Goal: Task Accomplishment & Management: Use online tool/utility

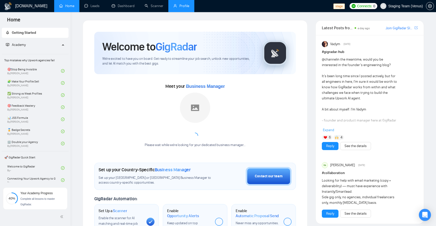
click at [188, 5] on link "Profile" at bounding box center [181, 6] width 16 height 4
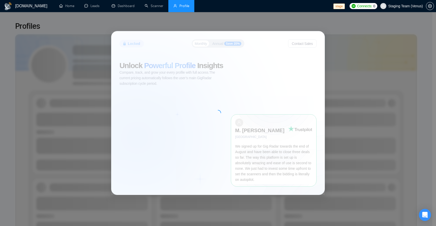
click at [409, 6] on span "Staging Team (Venus)" at bounding box center [405, 6] width 35 height 0
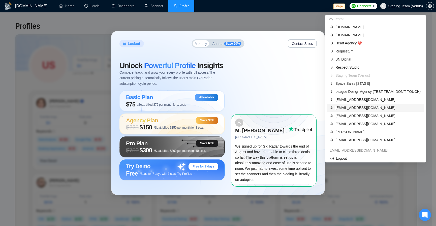
click at [370, 108] on span "[EMAIL_ADDRESS][DOMAIN_NAME]" at bounding box center [377, 108] width 85 height 6
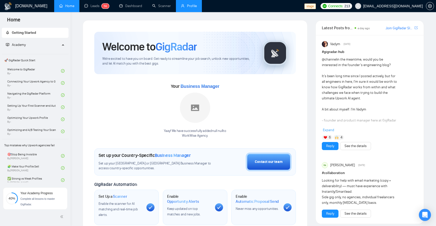
click at [182, 8] on link "Profile" at bounding box center [189, 6] width 16 height 4
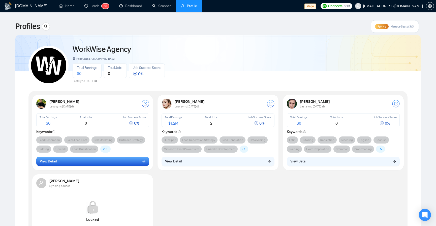
click at [103, 164] on button "View Detail" at bounding box center [92, 161] width 113 height 10
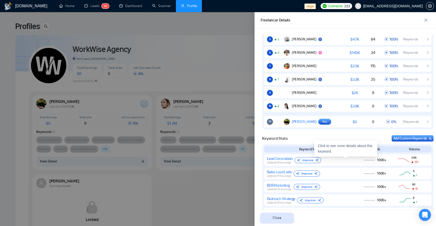
scroll to position [333, 0]
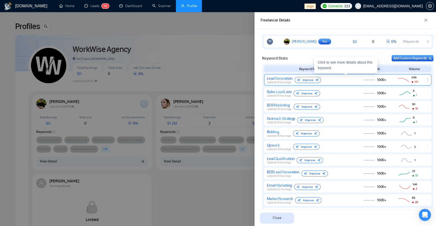
click at [340, 79] on div "Lead Generation Updated 19 hours ago Improve" at bounding box center [310, 80] width 87 height 8
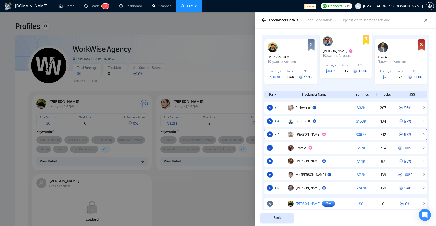
scroll to position [160, 0]
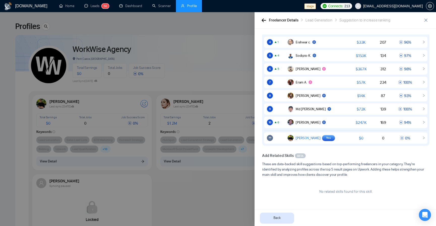
click at [266, 20] on button "button" at bounding box center [264, 20] width 6 height 6
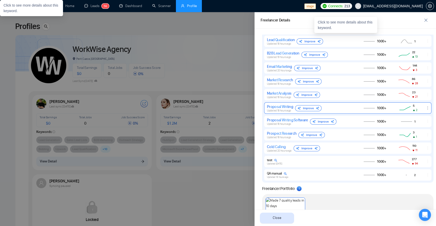
scroll to position [523, 0]
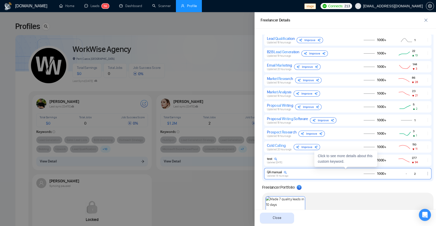
click at [322, 173] on div "QA manual Updated 18 hours ago" at bounding box center [310, 173] width 87 height 7
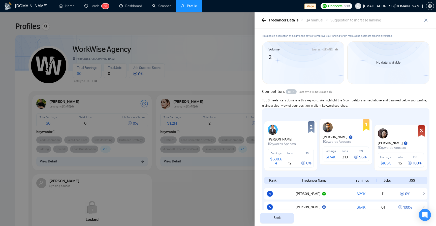
scroll to position [0, 0]
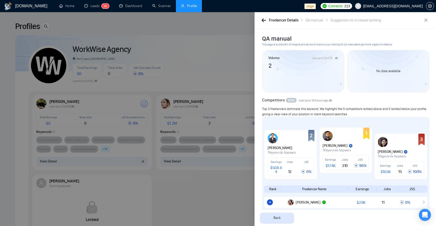
click at [263, 18] on button "button" at bounding box center [264, 20] width 6 height 6
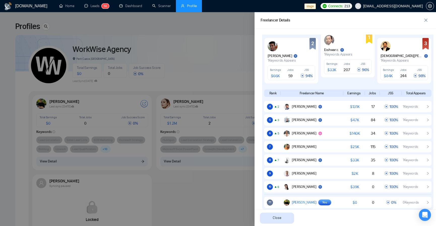
scroll to position [363, 0]
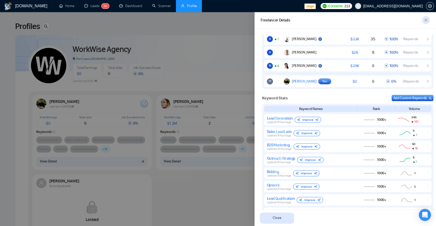
click at [424, 18] on icon "close" at bounding box center [426, 20] width 4 height 4
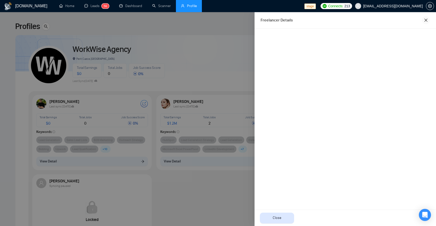
scroll to position [0, 0]
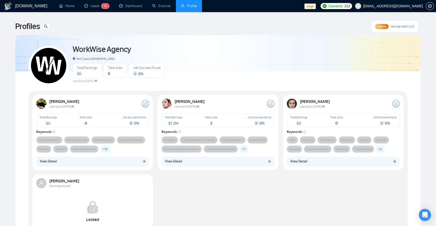
click at [209, 151] on span "LinkedIn Development" at bounding box center [220, 148] width 29 height 5
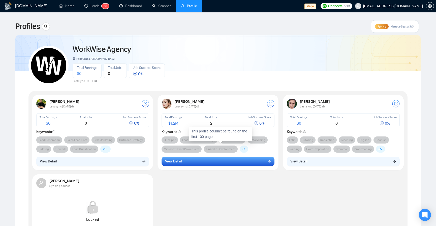
click at [214, 158] on button "View Detail" at bounding box center [218, 161] width 113 height 10
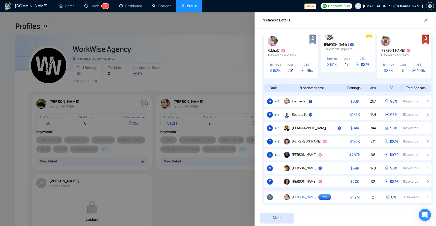
scroll to position [302, 0]
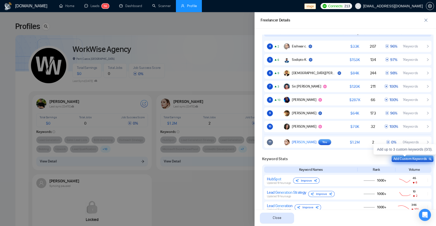
click at [399, 158] on div "Add Custom Keywords" at bounding box center [412, 158] width 38 height 5
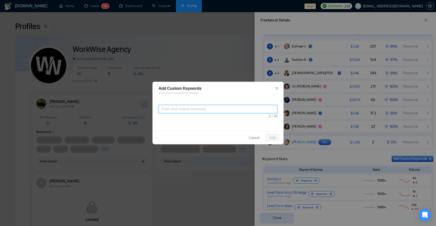
click at [179, 111] on textarea at bounding box center [217, 109] width 119 height 8
type textarea "w"
drag, startPoint x: 182, startPoint y: 110, endPoint x: 135, endPoint y: 105, distance: 47.4
click at [135, 105] on div "Add Custom Keywords 0 / 3 Custom keywords added Hooohooo Cancel Add" at bounding box center [218, 113] width 436 height 226
type textarea "N"
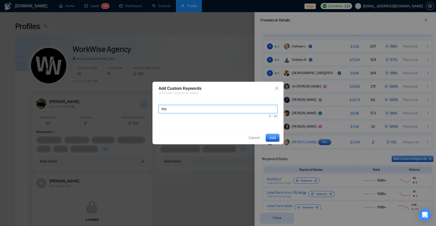
type textarea "M"
type textarea "Cybersecurity"
click at [271, 135] on span "Add" at bounding box center [272, 138] width 6 height 6
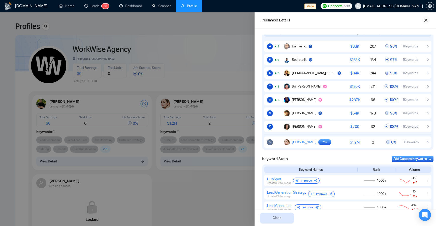
click at [427, 19] on icon "close" at bounding box center [426, 20] width 4 height 4
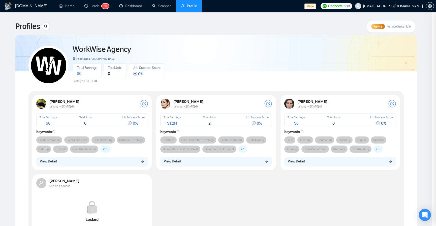
scroll to position [0, 0]
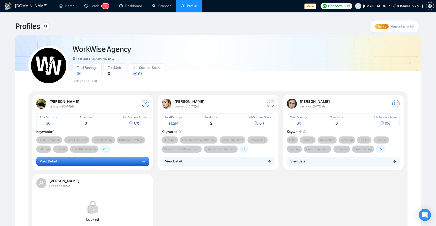
click at [90, 161] on button "View Detail" at bounding box center [92, 161] width 113 height 10
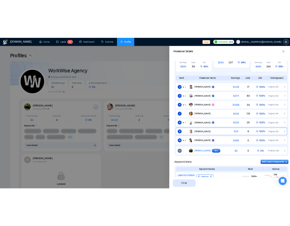
scroll to position [363, 0]
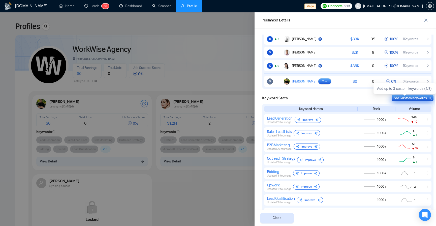
click at [408, 95] on div "Add Custom Keywords" at bounding box center [412, 97] width 38 height 5
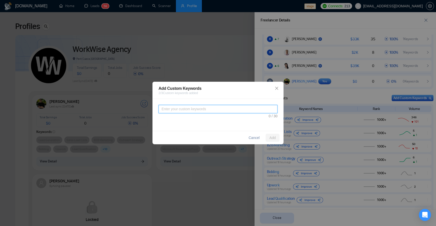
click at [212, 108] on textarea at bounding box center [217, 109] width 119 height 8
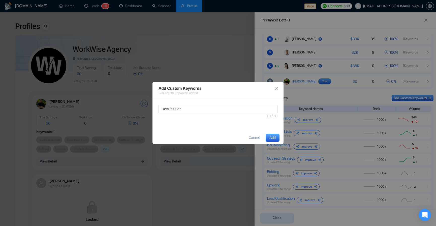
click at [276, 136] on button "Add" at bounding box center [273, 138] width 14 height 8
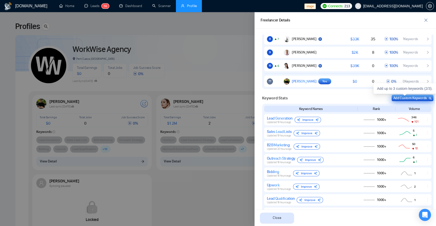
click at [405, 97] on div "Add Custom Keywords" at bounding box center [412, 97] width 38 height 5
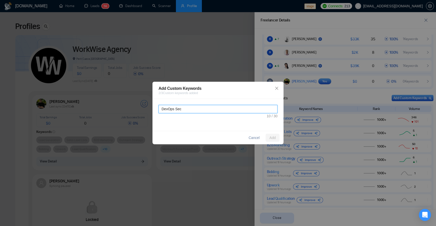
click at [217, 109] on textarea "DevOps Sec" at bounding box center [217, 109] width 119 height 8
type textarea "DevOps Sec"
click at [275, 139] on span "Add" at bounding box center [272, 138] width 6 height 6
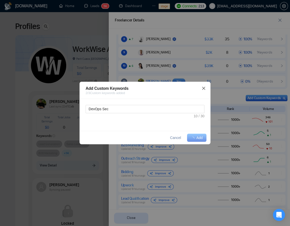
click at [203, 90] on icon "close" at bounding box center [204, 88] width 4 height 4
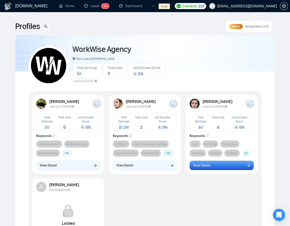
click at [212, 161] on button "View Detail" at bounding box center [222, 166] width 65 height 10
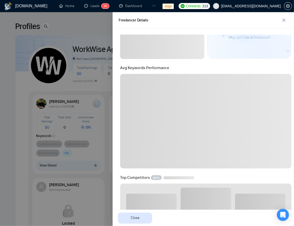
scroll to position [93, 0]
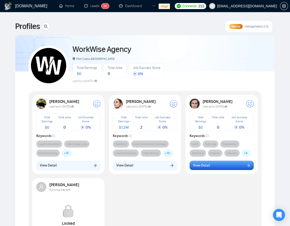
click at [219, 167] on button "View Detail" at bounding box center [222, 166] width 65 height 10
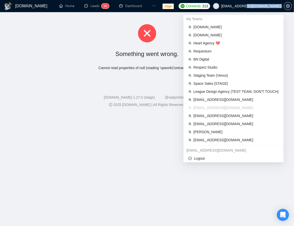
drag, startPoint x: 249, startPoint y: 5, endPoint x: 251, endPoint y: 13, distance: 8.2
click at [251, 13] on div "GigRadar.io Home Leads 5 6 Dashboard Scanner Profile stage Connects: 213 workwi…" at bounding box center [147, 113] width 294 height 226
click at [230, 131] on span "Robert O'Kruk" at bounding box center [236, 132] width 85 height 6
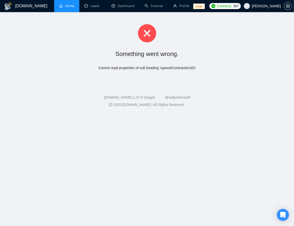
click at [74, 7] on link "Home" at bounding box center [66, 6] width 15 height 4
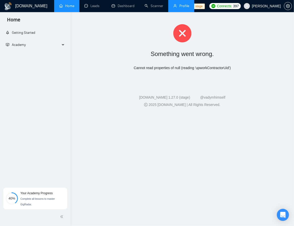
click at [177, 4] on link "Profile" at bounding box center [181, 6] width 16 height 4
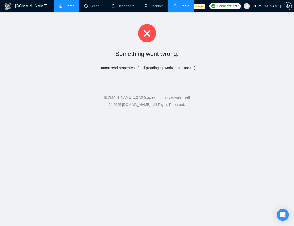
click at [177, 4] on span "Profile" at bounding box center [181, 6] width 16 height 4
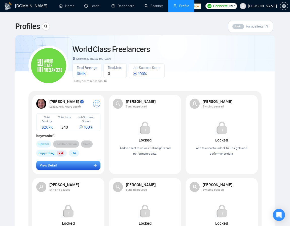
click at [61, 165] on button "View Detail" at bounding box center [68, 166] width 65 height 10
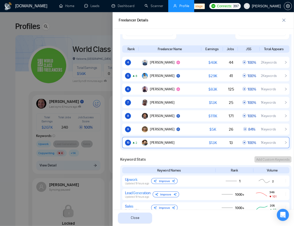
scroll to position [285, 0]
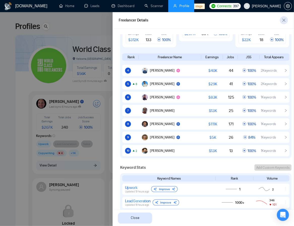
click at [284, 17] on button "button" at bounding box center [284, 20] width 8 height 8
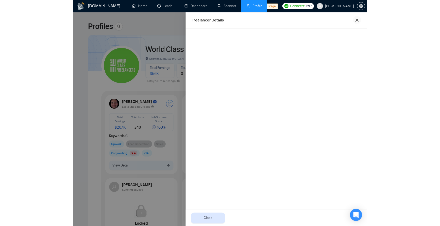
scroll to position [0, 0]
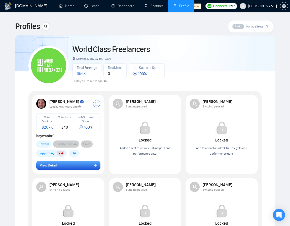
click at [76, 164] on button "View Detail" at bounding box center [68, 166] width 65 height 10
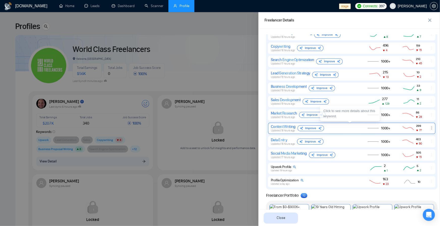
scroll to position [517, 0]
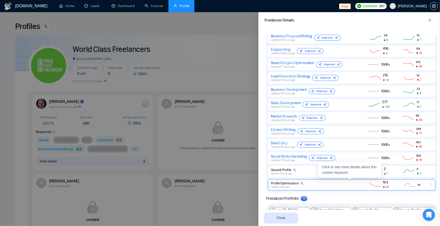
click at [290, 185] on icon "ellipsis" at bounding box center [431, 184] width 4 height 4
click at [290, 178] on button "Delete" at bounding box center [421, 177] width 21 height 6
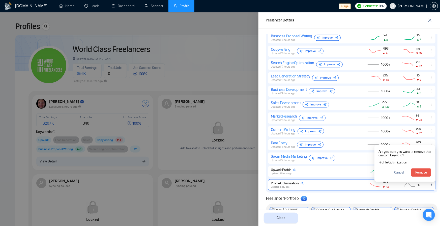
click at [290, 173] on span "Remove" at bounding box center [421, 173] width 12 height 6
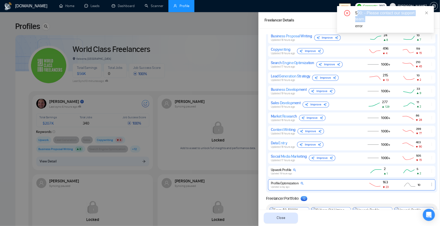
drag, startPoint x: 375, startPoint y: 20, endPoint x: 358, endPoint y: 12, distance: 19.5
click at [290, 12] on div "500: - Please contact our support team." at bounding box center [391, 16] width 73 height 12
click at [290, 12] on icon "close" at bounding box center [426, 12] width 3 height 3
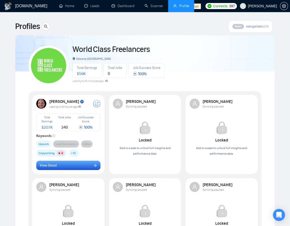
click at [82, 164] on button "View Detail" at bounding box center [68, 166] width 65 height 10
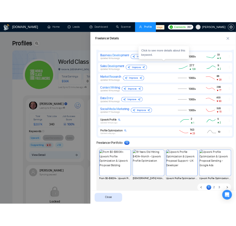
scroll to position [577, 0]
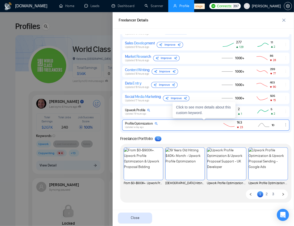
click at [284, 126] on icon "ellipsis" at bounding box center [286, 124] width 4 height 4
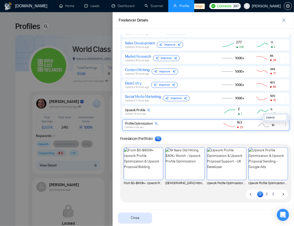
click at [271, 117] on button "Delete" at bounding box center [275, 117] width 21 height 6
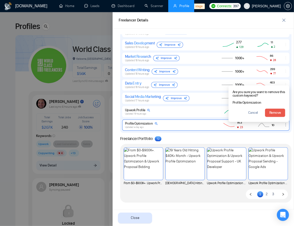
click at [275, 112] on span "Remove" at bounding box center [275, 113] width 12 height 6
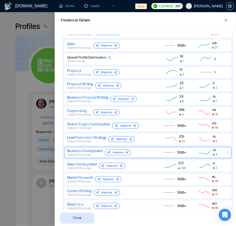
scroll to position [464, 0]
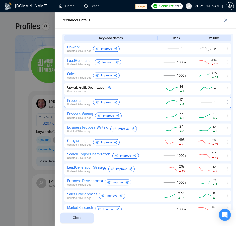
click at [226, 103] on icon "ellipsis" at bounding box center [228, 102] width 4 height 4
click at [217, 93] on button "Delete" at bounding box center [217, 95] width 21 height 6
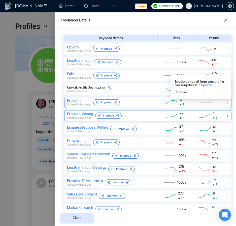
click at [226, 115] on icon "ellipsis" at bounding box center [228, 115] width 4 height 4
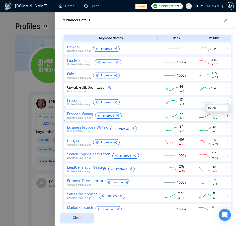
click at [213, 106] on button "Delete" at bounding box center [217, 108] width 21 height 6
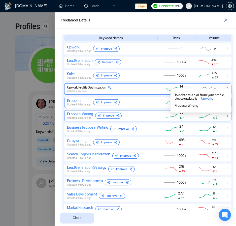
click at [226, 87] on icon "ellipsis" at bounding box center [228, 89] width 4 height 4
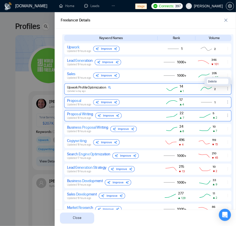
click at [212, 80] on span "Delete" at bounding box center [212, 81] width 9 height 5
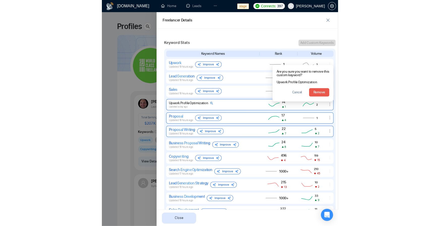
scroll to position [434, 0]
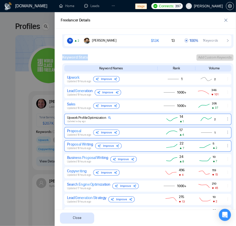
drag, startPoint x: 90, startPoint y: 56, endPoint x: 62, endPoint y: 57, distance: 28.2
click at [62, 57] on div "Keyword Stats Add Custom Keywords" at bounding box center [147, 57] width 171 height 6
copy span "Keyword Stats"
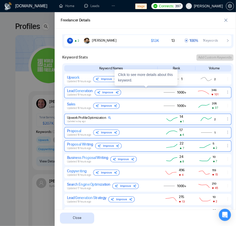
click at [226, 93] on icon "ellipsis" at bounding box center [228, 92] width 4 height 4
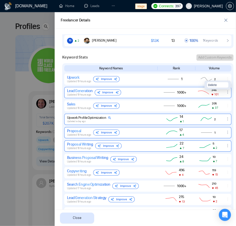
click at [218, 87] on button "Delete" at bounding box center [217, 85] width 21 height 6
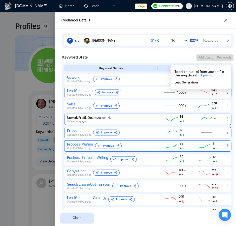
click at [226, 117] on icon "ellipsis" at bounding box center [228, 119] width 4 height 4
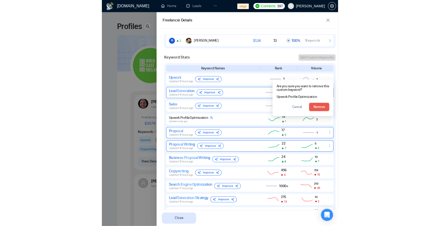
scroll to position [395, 0]
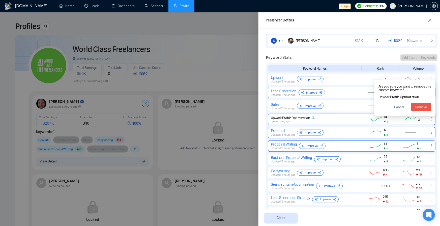
click at [298, 119] on div "Upwork Profile Optimization" at bounding box center [293, 118] width 44 height 4
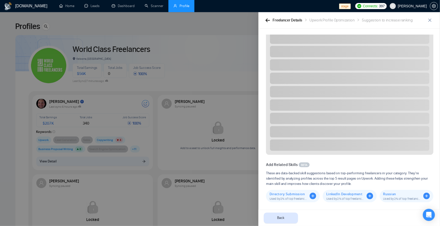
scroll to position [166, 0]
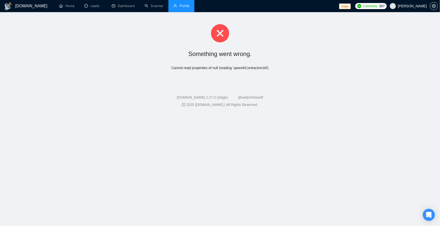
click at [188, 7] on link "Profile" at bounding box center [181, 6] width 16 height 4
click at [188, 7] on span "Profile" at bounding box center [184, 6] width 10 height 4
click at [182, 7] on span "Profile" at bounding box center [184, 6] width 10 height 4
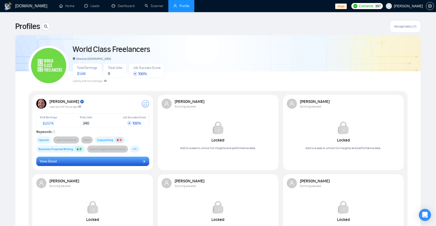
click at [108, 162] on button "View Detail" at bounding box center [92, 161] width 113 height 10
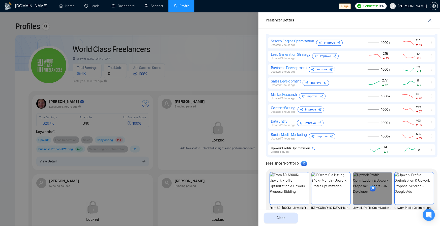
scroll to position [544, 0]
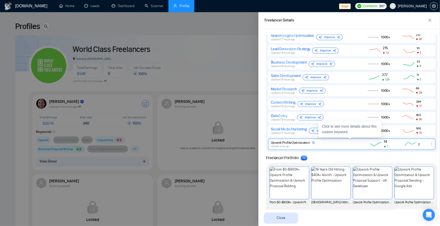
click at [301, 146] on div "Updated a day ago" at bounding box center [293, 146] width 44 height 3
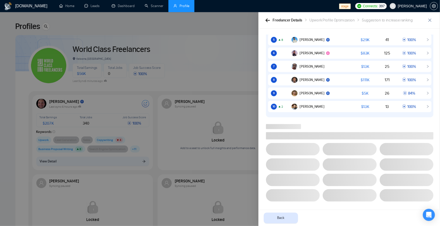
scroll to position [186, 0]
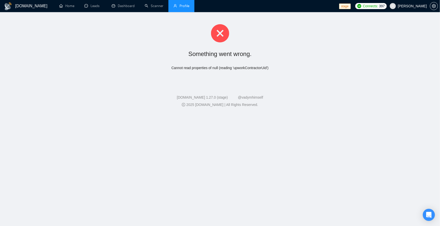
click at [186, 4] on link "Profile" at bounding box center [181, 6] width 16 height 4
click at [186, 3] on li "Profile" at bounding box center [181, 6] width 26 height 12
click at [179, 2] on li "Profile" at bounding box center [181, 6] width 26 height 12
click at [180, 4] on span "Profile" at bounding box center [184, 6] width 10 height 4
click at [180, 5] on span "Profile" at bounding box center [184, 6] width 10 height 4
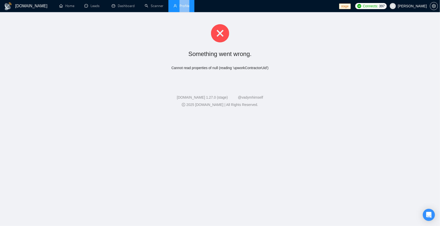
click at [180, 5] on span "Profile" at bounding box center [184, 6] width 10 height 4
click at [74, 4] on link "Home" at bounding box center [66, 6] width 15 height 4
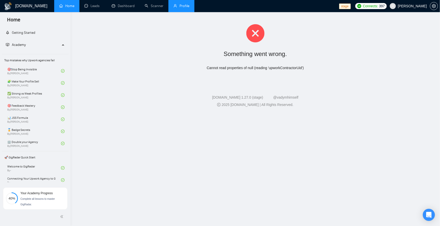
click at [174, 6] on link "Profile" at bounding box center [181, 6] width 16 height 4
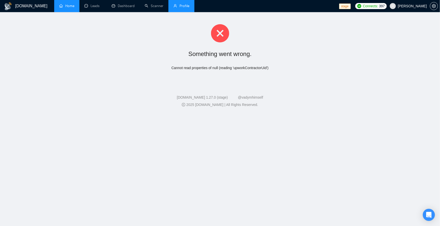
click at [173, 8] on li "Profile" at bounding box center [181, 6] width 26 height 12
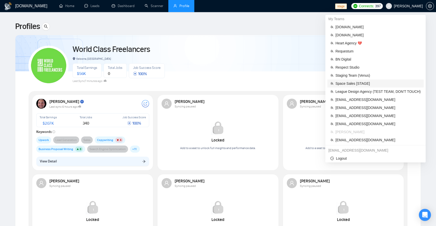
click at [359, 84] on span "Space Sales [STAGE]" at bounding box center [377, 84] width 85 height 6
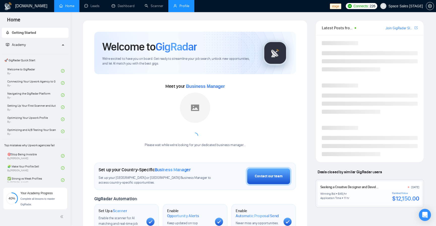
click at [176, 8] on link "Profile" at bounding box center [181, 6] width 16 height 4
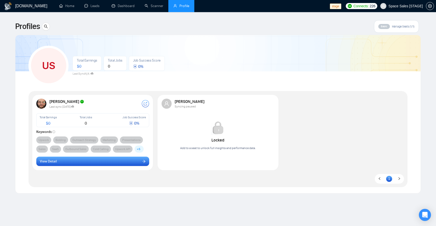
click at [84, 162] on button "View Detail" at bounding box center [92, 161] width 113 height 10
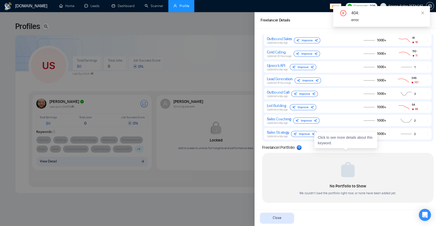
scroll to position [536, 0]
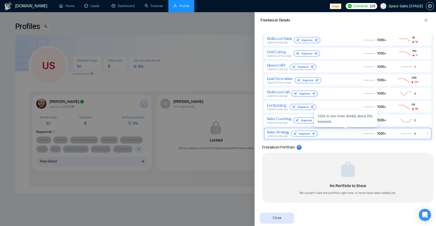
click at [334, 136] on div "Sales Strategy Updated a day ago Improve" at bounding box center [310, 134] width 87 height 8
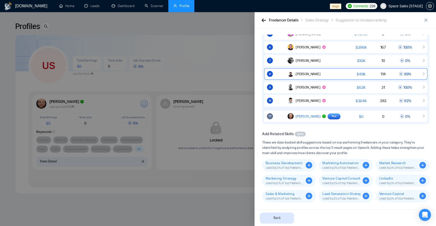
scroll to position [0, 0]
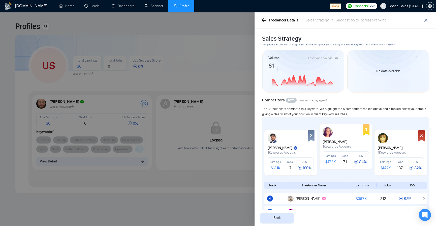
click at [263, 22] on button "button" at bounding box center [264, 20] width 6 height 6
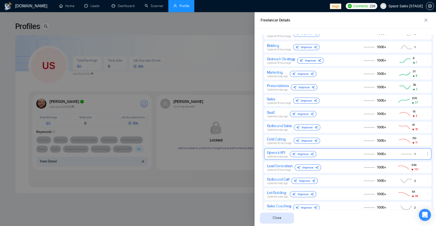
scroll to position [484, 0]
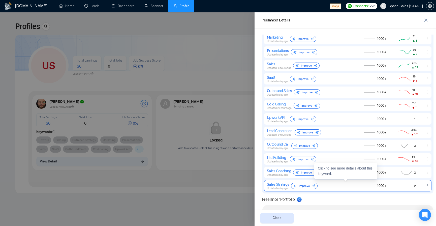
click at [426, 186] on icon "ellipsis" at bounding box center [428, 185] width 4 height 4
click at [414, 177] on button "Delete" at bounding box center [417, 178] width 21 height 6
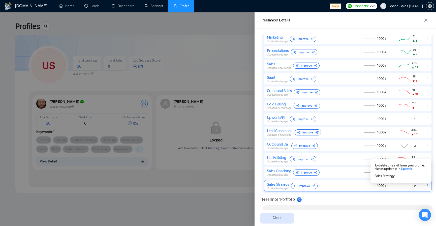
click at [401, 170] on link "Upwork" at bounding box center [406, 169] width 11 height 4
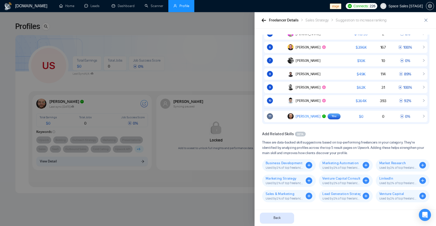
scroll to position [181, 0]
click at [425, 19] on icon "close" at bounding box center [425, 20] width 3 height 3
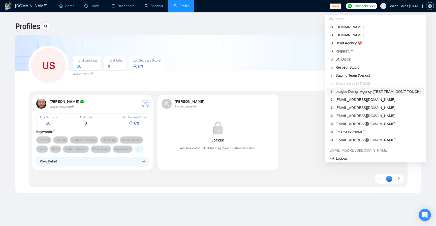
drag, startPoint x: 405, startPoint y: 92, endPoint x: 317, endPoint y: 4, distance: 124.4
click at [405, 92] on span "League Design Agency (TEST TEAM, DON'T TOUCH)" at bounding box center [377, 92] width 85 height 6
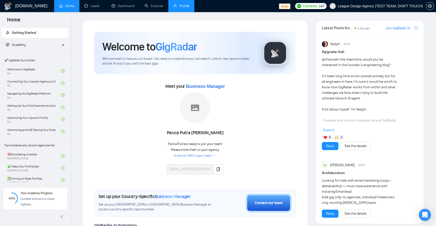
click at [189, 4] on link "Profile" at bounding box center [181, 6] width 16 height 4
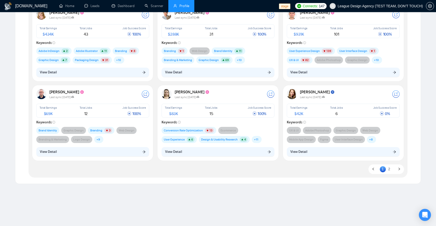
scroll to position [181, 0]
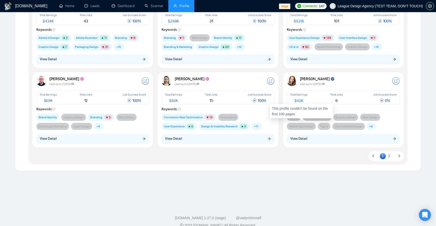
click at [304, 128] on span "Mobile App Design" at bounding box center [301, 126] width 24 height 5
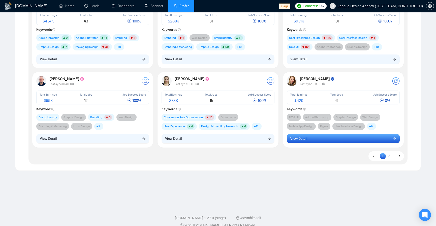
click at [307, 136] on button "View Detail" at bounding box center [343, 139] width 113 height 10
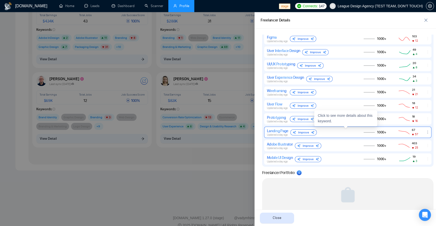
scroll to position [514, 0]
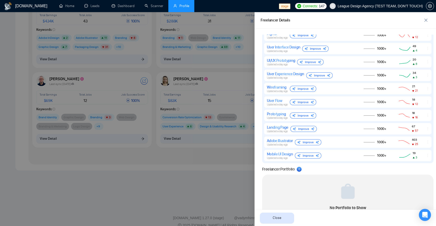
click at [195, 178] on div at bounding box center [218, 119] width 436 height 214
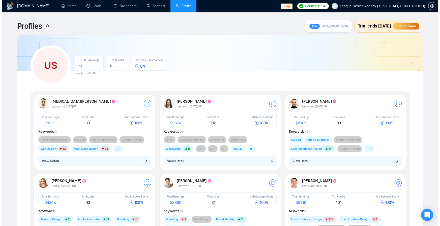
scroll to position [0, 0]
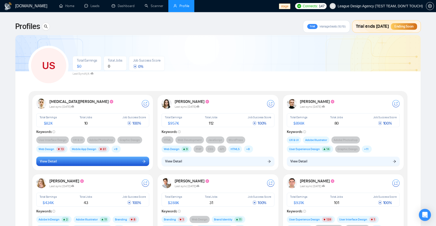
click at [76, 165] on button "View Detail" at bounding box center [92, 161] width 113 height 10
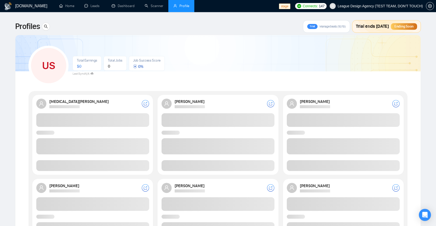
click at [122, 162] on span at bounding box center [92, 165] width 113 height 11
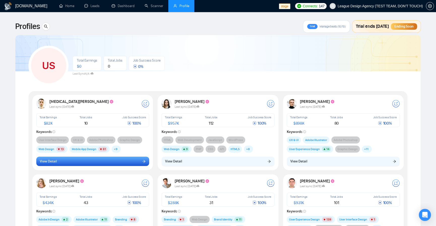
click at [120, 163] on button "View Detail" at bounding box center [92, 161] width 113 height 10
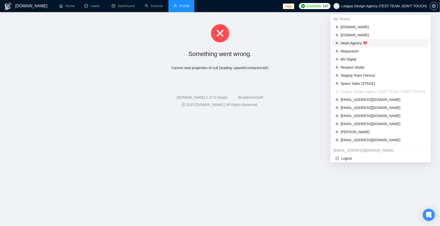
click at [361, 45] on span "Heart Agency 💔" at bounding box center [382, 43] width 85 height 6
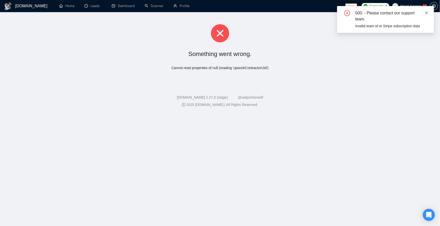
click at [426, 12] on icon "close" at bounding box center [426, 12] width 3 height 3
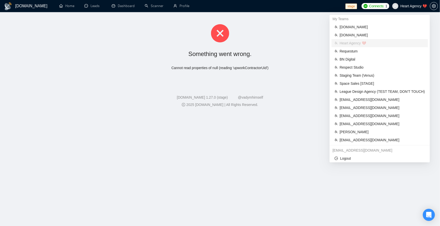
click at [416, 6] on span "Heart Agency 💔" at bounding box center [413, 6] width 26 height 0
click at [365, 101] on span "[EMAIL_ADDRESS][DOMAIN_NAME]" at bounding box center [381, 100] width 85 height 6
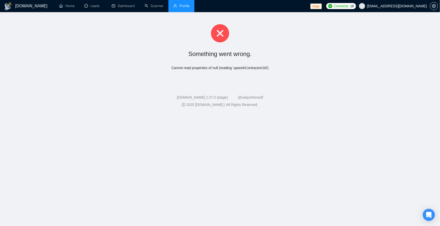
click at [174, 6] on link "Profile" at bounding box center [181, 6] width 16 height 4
click at [174, 6] on icon "user" at bounding box center [175, 5] width 3 height 3
click at [71, 7] on link "Home" at bounding box center [66, 6] width 15 height 4
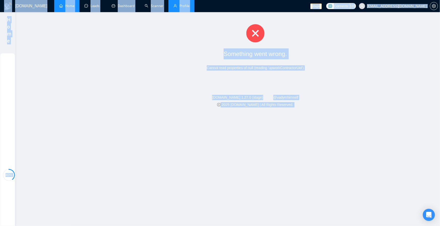
click at [71, 7] on body "Home Getting Started Academy 40% Your Academy Progress Complete all lessons to …" at bounding box center [220, 113] width 440 height 226
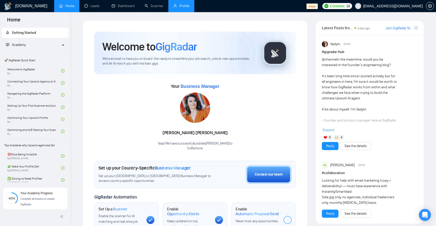
click at [185, 4] on link "Profile" at bounding box center [181, 6] width 16 height 4
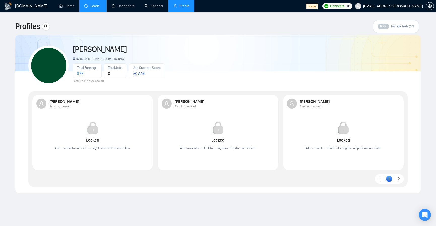
click at [102, 5] on link "Leads" at bounding box center [92, 6] width 17 height 4
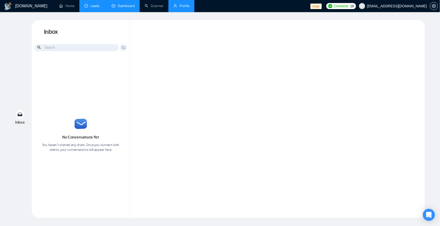
click at [117, 7] on link "Dashboard" at bounding box center [123, 6] width 23 height 4
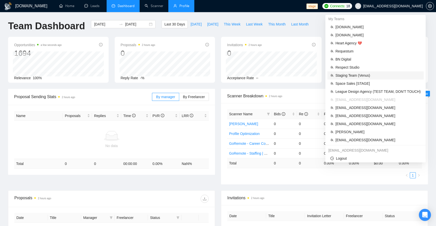
click at [360, 74] on span "Staging Team (Venus)" at bounding box center [377, 76] width 85 height 6
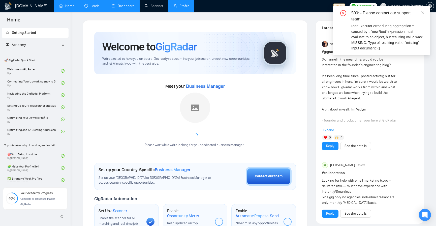
click at [96, 5] on link "Leads" at bounding box center [92, 6] width 17 height 4
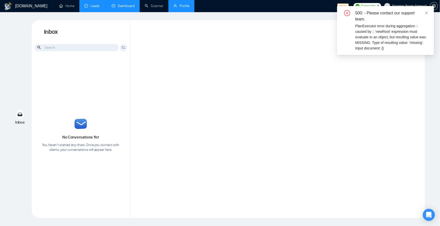
click at [177, 4] on link "Profile" at bounding box center [181, 6] width 16 height 4
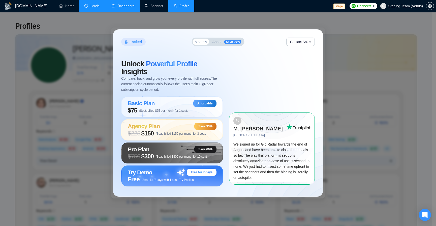
click at [90, 7] on link "Leads" at bounding box center [92, 6] width 17 height 4
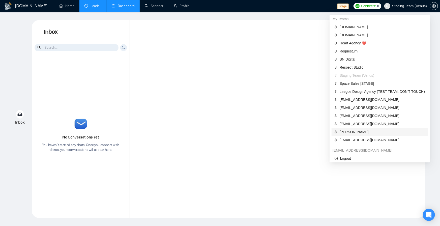
click at [356, 134] on span "[PERSON_NAME]" at bounding box center [381, 132] width 85 height 6
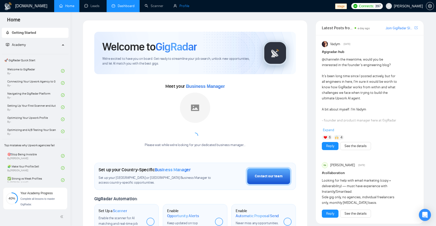
click at [179, 5] on link "Profile" at bounding box center [181, 6] width 16 height 4
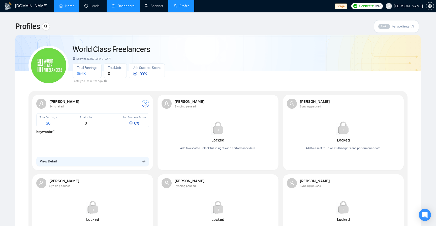
click at [61, 4] on link "Home" at bounding box center [66, 6] width 15 height 4
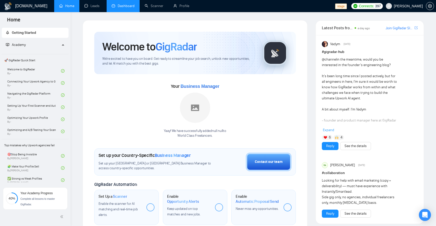
click at [198, 118] on img at bounding box center [195, 107] width 30 height 30
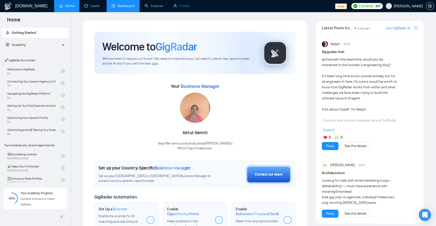
click at [189, 7] on link "Profile" at bounding box center [181, 6] width 16 height 4
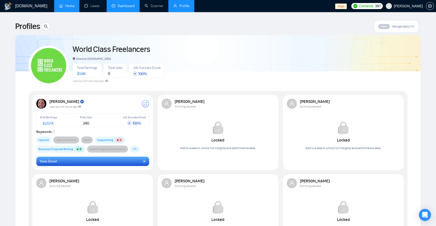
click at [93, 158] on button "View Detail" at bounding box center [92, 161] width 113 height 10
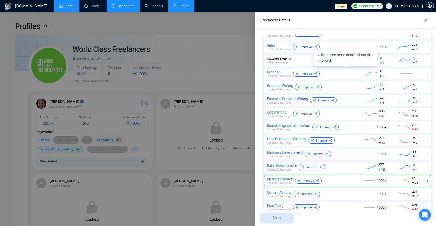
scroll to position [544, 0]
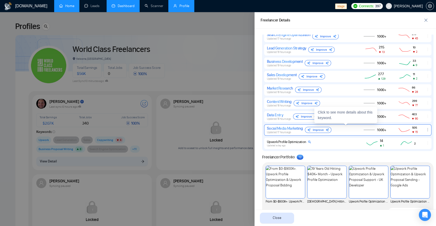
click at [292, 126] on div "Social Media Marketing" at bounding box center [285, 128] width 36 height 5
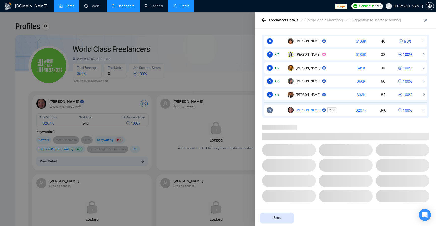
scroll to position [185, 0]
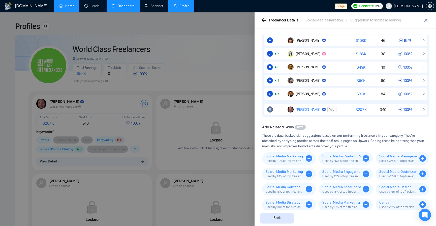
click at [265, 20] on icon "button" at bounding box center [264, 20] width 5 height 4
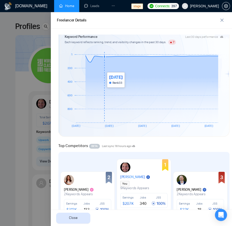
scroll to position [132, 0]
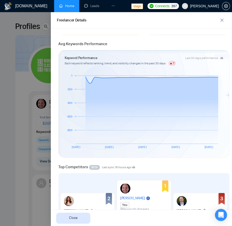
click at [16, 49] on div at bounding box center [116, 119] width 232 height 214
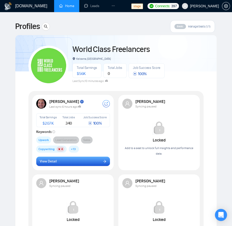
click at [80, 161] on button "View Detail" at bounding box center [73, 161] width 74 height 10
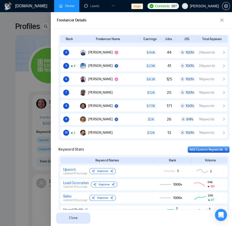
scroll to position [393, 0]
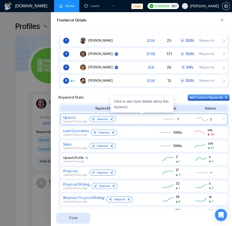
click at [127, 122] on div "Upwork Updated 19 hours ago Improve" at bounding box center [106, 119] width 87 height 8
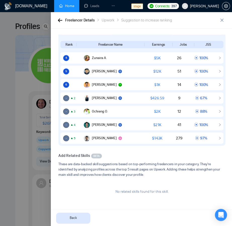
scroll to position [151, 0]
click at [61, 20] on icon "button" at bounding box center [60, 20] width 4 height 4
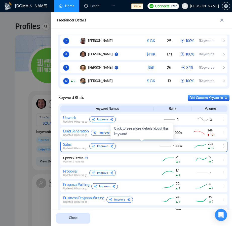
click at [104, 144] on div "Improve" at bounding box center [102, 146] width 26 height 6
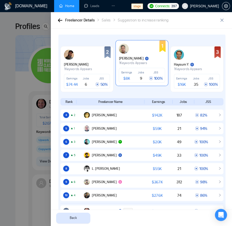
scroll to position [0, 0]
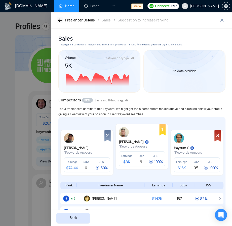
click at [59, 18] on icon "button" at bounding box center [60, 20] width 4 height 4
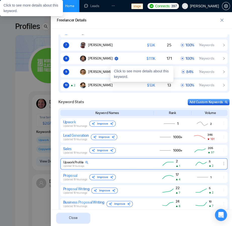
scroll to position [423, 0]
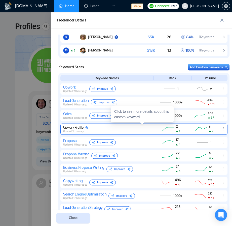
click at [73, 128] on div "Upwork Profile" at bounding box center [75, 127] width 25 height 4
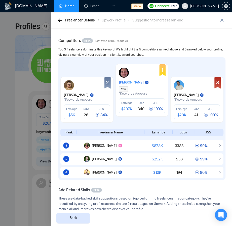
scroll to position [0, 0]
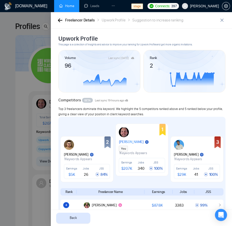
click at [61, 21] on icon "button" at bounding box center [60, 20] width 5 height 4
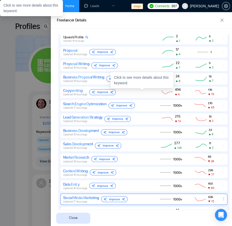
scroll to position [574, 0]
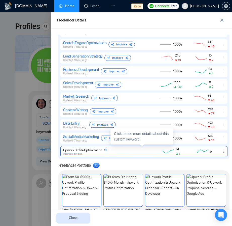
click at [222, 149] on icon "ellipsis" at bounding box center [224, 151] width 4 height 4
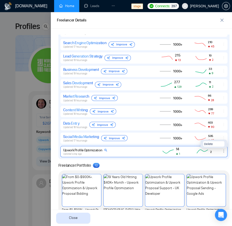
click at [127, 149] on div "Upwork Profile Optimization Updated a day ago" at bounding box center [106, 151] width 87 height 7
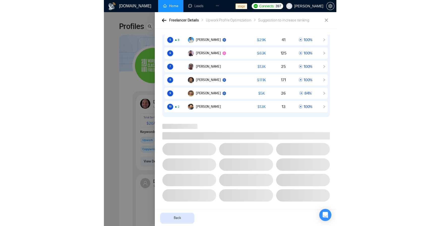
scroll to position [185, 0]
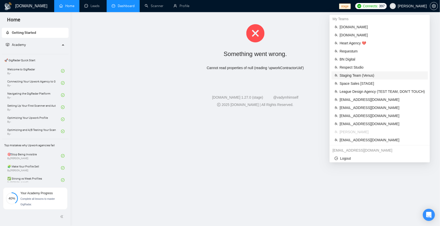
click at [376, 76] on span "Staging Team (Venus)" at bounding box center [381, 76] width 85 height 6
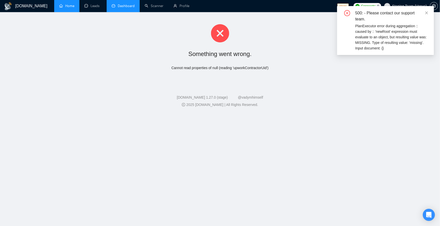
click at [67, 5] on link "Home" at bounding box center [66, 6] width 15 height 4
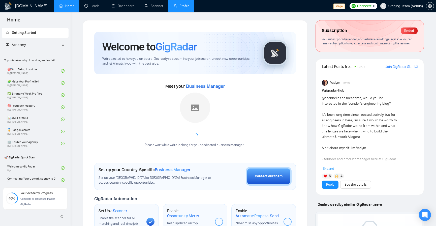
click at [188, 12] on li "Profile" at bounding box center [181, 6] width 26 height 12
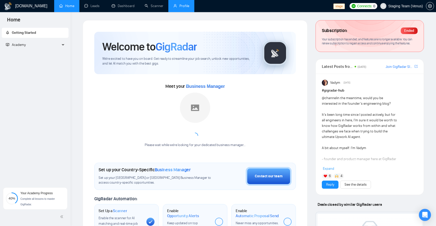
click at [179, 8] on link "Profile" at bounding box center [181, 6] width 16 height 4
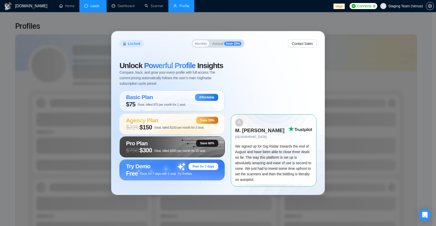
click at [95, 6] on link "Leads" at bounding box center [92, 6] width 17 height 4
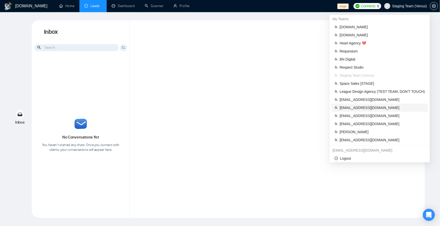
click at [377, 109] on span "[EMAIL_ADDRESS][DOMAIN_NAME]" at bounding box center [381, 108] width 85 height 6
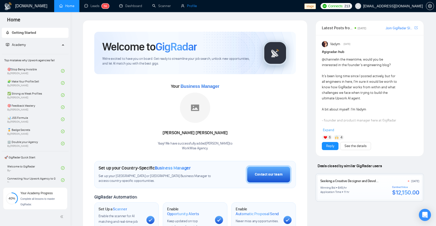
click at [188, 7] on link "Profile" at bounding box center [189, 6] width 16 height 4
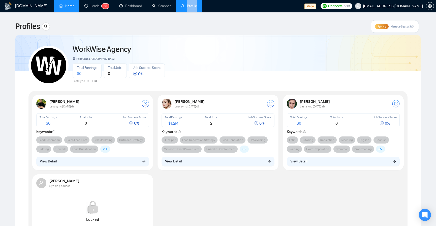
click at [64, 8] on link "Home" at bounding box center [66, 6] width 15 height 4
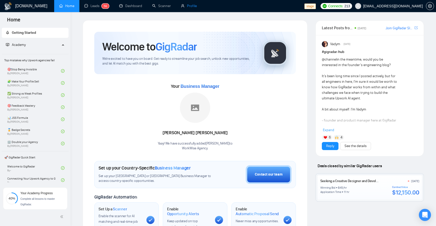
click at [191, 8] on link "Profile" at bounding box center [189, 6] width 16 height 4
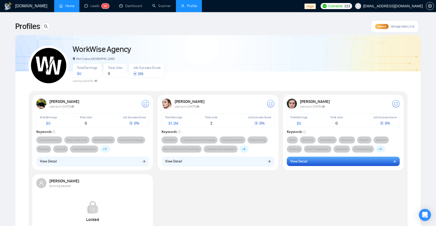
click at [316, 163] on button "View Detail" at bounding box center [343, 161] width 113 height 10
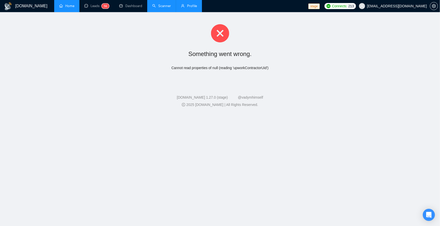
click at [171, 8] on link "Scanner" at bounding box center [161, 6] width 19 height 4
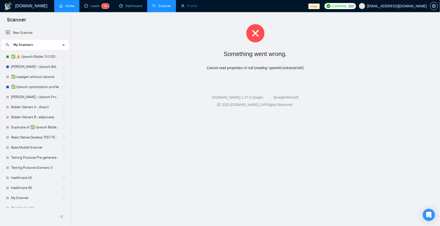
click at [181, 5] on link "Profile" at bounding box center [189, 6] width 16 height 4
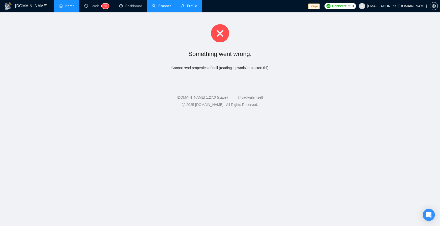
click at [68, 4] on link "Home" at bounding box center [66, 6] width 15 height 4
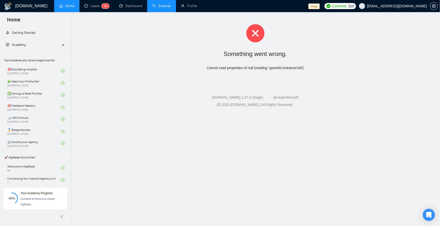
click at [68, 3] on li "Home" at bounding box center [66, 6] width 25 height 12
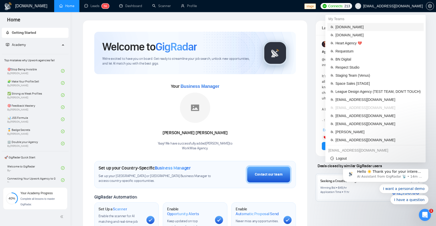
click at [360, 28] on span "[DOMAIN_NAME]" at bounding box center [377, 27] width 85 height 6
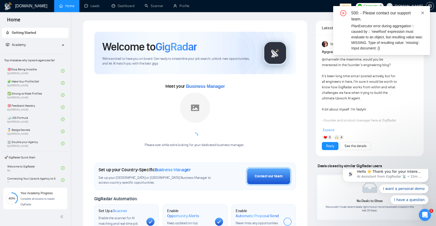
click at [423, 11] on icon "close" at bounding box center [423, 13] width 4 height 4
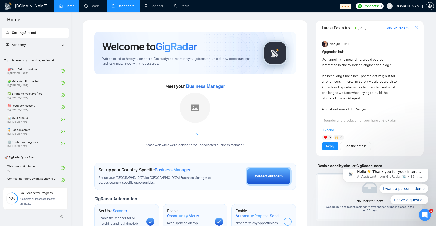
click at [133, 8] on link "Dashboard" at bounding box center [123, 6] width 23 height 4
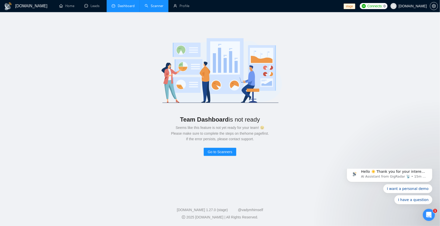
click at [160, 7] on link "Scanner" at bounding box center [154, 6] width 19 height 4
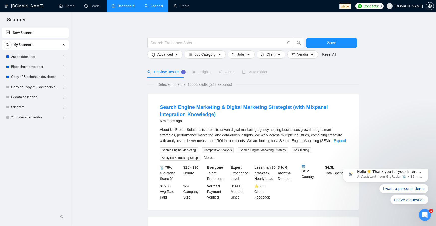
click at [43, 60] on link "Autobidder Test" at bounding box center [35, 57] width 48 height 10
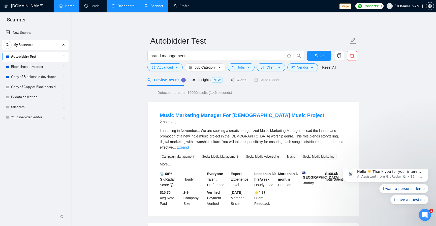
click at [69, 5] on link "Home" at bounding box center [66, 6] width 15 height 4
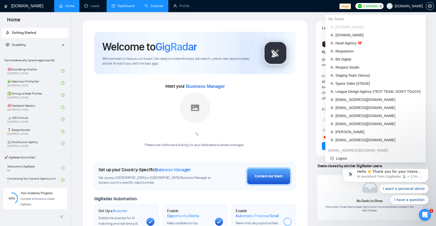
click at [412, 6] on span "[DOMAIN_NAME]" at bounding box center [409, 6] width 28 height 0
click at [367, 84] on span "Space Sales [STAGE]" at bounding box center [377, 84] width 85 height 6
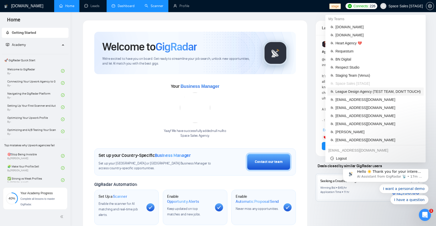
click at [381, 90] on span "League Design Agency (TEST TEAM, DON'T TOUCH)" at bounding box center [377, 92] width 85 height 6
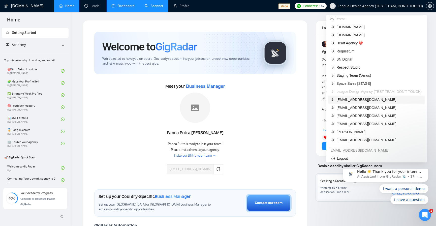
click at [369, 99] on span "[EMAIL_ADDRESS][DOMAIN_NAME]" at bounding box center [378, 100] width 85 height 6
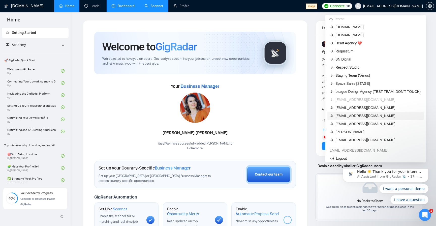
click at [364, 114] on span "[EMAIL_ADDRESS][DOMAIN_NAME]" at bounding box center [377, 116] width 85 height 6
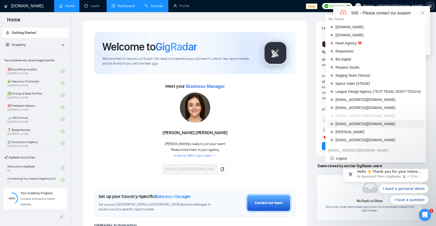
click at [363, 123] on span "[EMAIL_ADDRESS][DOMAIN_NAME]" at bounding box center [377, 124] width 85 height 6
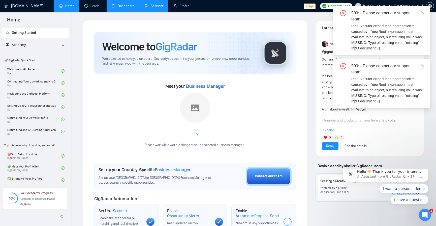
click at [422, 13] on icon "close" at bounding box center [423, 13] width 4 height 4
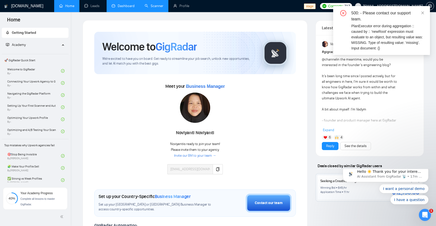
click at [417, 12] on div "500: - Please contact our support team." at bounding box center [387, 16] width 73 height 12
click at [421, 12] on icon "close" at bounding box center [423, 13] width 4 height 4
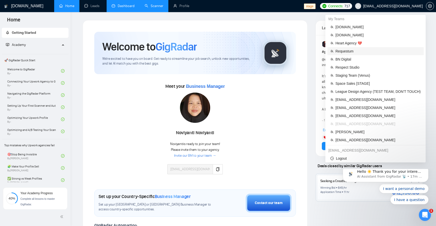
click at [357, 51] on span "Requestum" at bounding box center [377, 51] width 85 height 6
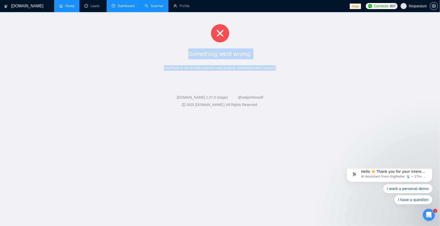
drag, startPoint x: 189, startPoint y: 50, endPoint x: 295, endPoint y: 71, distance: 108.3
click at [295, 71] on div "Something went wrong. undefined is not iterable (cannot read property Symbol(Sy…" at bounding box center [220, 47] width 440 height 71
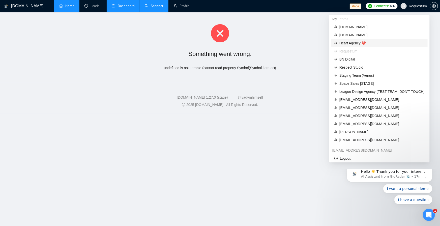
click at [374, 43] on span "Heart Agency 💔" at bounding box center [381, 43] width 85 height 6
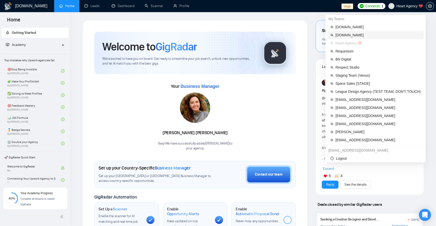
click at [354, 35] on span "[DOMAIN_NAME]" at bounding box center [377, 35] width 85 height 6
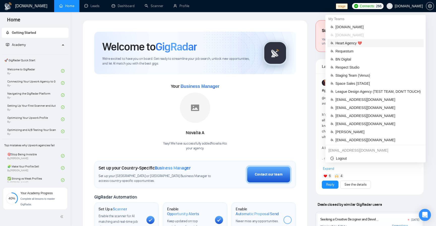
click at [374, 44] on span "Heart Agency 💔" at bounding box center [377, 43] width 85 height 6
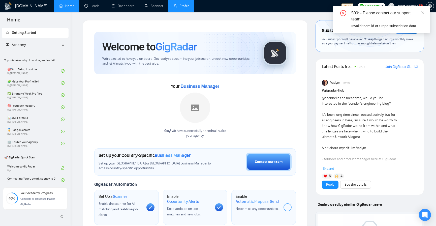
click at [179, 6] on link "Profile" at bounding box center [181, 6] width 16 height 4
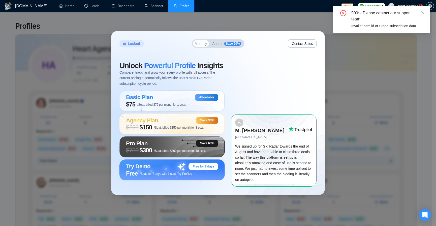
click at [421, 13] on icon "close" at bounding box center [423, 13] width 4 height 4
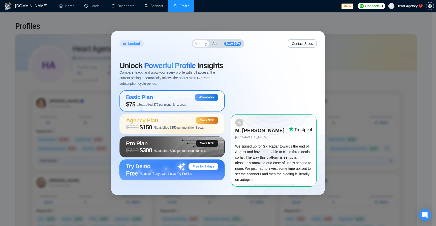
click at [171, 104] on span "$75 /Seat, billed $75 per month for 1 seat." at bounding box center [156, 104] width 60 height 7
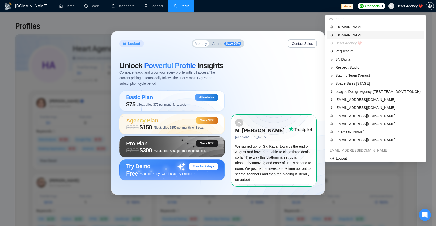
click at [366, 33] on span "[DOMAIN_NAME]" at bounding box center [377, 35] width 85 height 6
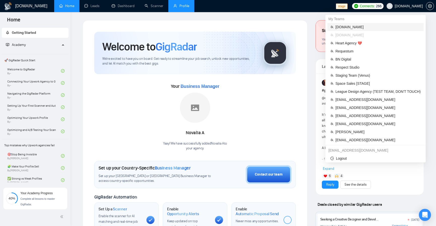
click at [396, 25] on span "[DOMAIN_NAME]" at bounding box center [377, 27] width 85 height 6
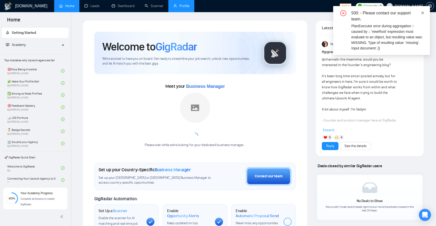
click at [422, 11] on icon "close" at bounding box center [423, 13] width 4 height 4
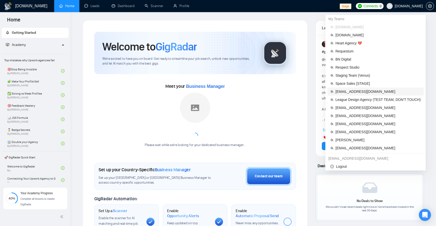
click at [359, 92] on span "[EMAIL_ADDRESS][DOMAIN_NAME]" at bounding box center [377, 92] width 85 height 6
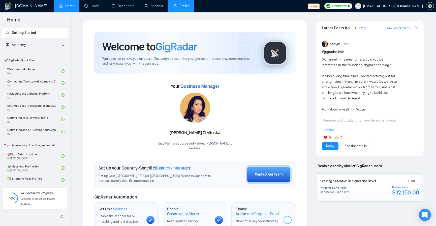
click at [173, 8] on link "Profile" at bounding box center [181, 6] width 16 height 4
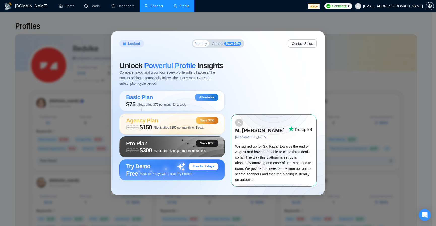
click at [153, 8] on link "Scanner" at bounding box center [154, 6] width 19 height 4
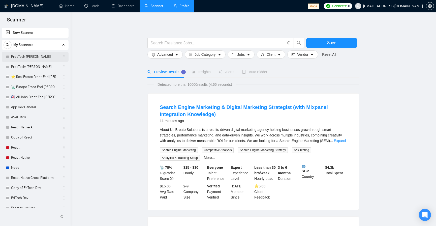
click at [39, 58] on link "PropTech [PERSON_NAME]" at bounding box center [35, 57] width 48 height 10
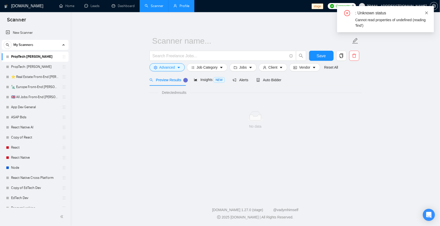
click at [426, 13] on icon "close" at bounding box center [426, 12] width 3 height 3
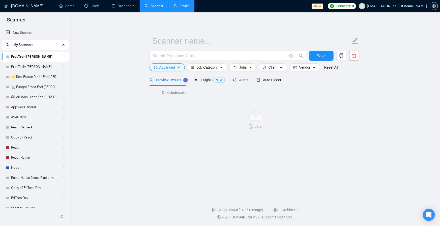
drag, startPoint x: 306, startPoint y: 137, endPoint x: 243, endPoint y: 119, distance: 65.4
click at [244, 120] on div "No data" at bounding box center [255, 120] width 204 height 18
drag, startPoint x: 245, startPoint y: 107, endPoint x: 284, endPoint y: 135, distance: 48.0
click at [284, 135] on div "No data" at bounding box center [255, 120] width 212 height 42
drag, startPoint x: 214, startPoint y: 101, endPoint x: 236, endPoint y: 111, distance: 24.4
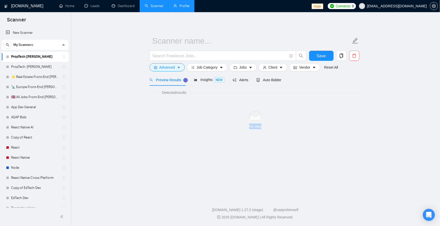
click at [291, 132] on div "No data" at bounding box center [255, 120] width 212 height 42
drag, startPoint x: 236, startPoint y: 108, endPoint x: 301, endPoint y: 151, distance: 77.8
click at [301, 151] on main "Save Advanced Job Category Jobs Client Vendor Reset All Preview Results Insight…" at bounding box center [255, 103] width 353 height 167
drag, startPoint x: 229, startPoint y: 108, endPoint x: 293, endPoint y: 141, distance: 72.6
click at [293, 141] on main "Save Advanced Job Category Jobs Client Vendor Reset All Preview Results Insight…" at bounding box center [255, 103] width 353 height 167
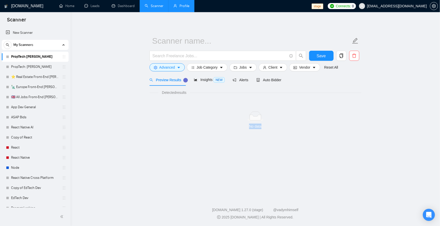
drag, startPoint x: 222, startPoint y: 110, endPoint x: 289, endPoint y: 148, distance: 77.3
click at [289, 148] on main "Save Advanced Job Category Jobs Client Vendor Reset All Preview Results Insight…" at bounding box center [255, 103] width 353 height 167
click at [226, 113] on div at bounding box center [255, 116] width 204 height 10
click at [304, 111] on div "No data" at bounding box center [255, 120] width 212 height 42
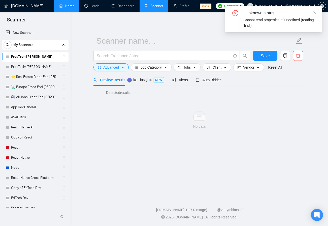
click at [71, 7] on link "Home" at bounding box center [66, 6] width 15 height 4
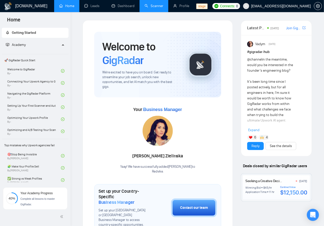
click at [153, 8] on link "Scanner" at bounding box center [154, 6] width 19 height 4
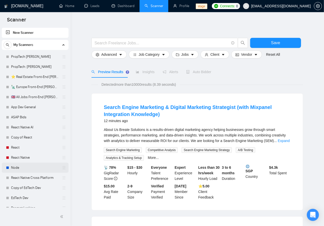
click at [19, 168] on link "Node" at bounding box center [35, 168] width 48 height 10
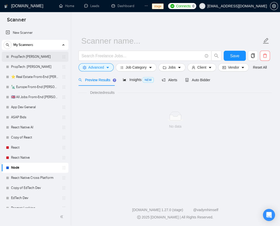
click at [37, 56] on link "PropTech [PERSON_NAME]" at bounding box center [35, 57] width 48 height 10
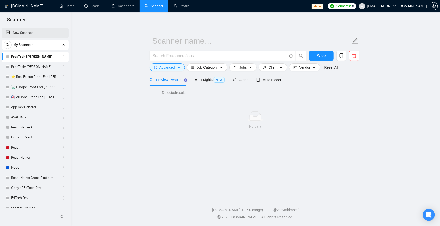
click at [25, 35] on link "New Scanner" at bounding box center [35, 33] width 59 height 10
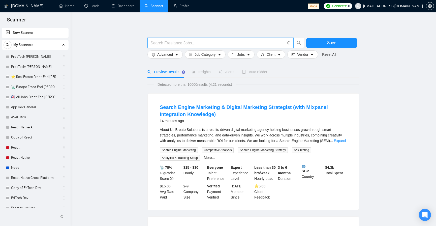
click at [218, 42] on input "text" at bounding box center [217, 43] width 135 height 6
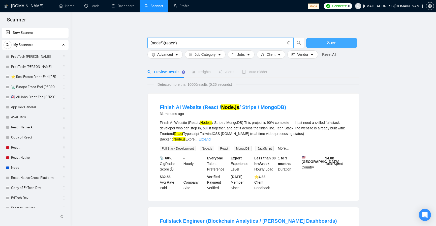
type input "(node*)(react*)"
click at [328, 42] on button "Save" at bounding box center [331, 43] width 51 height 10
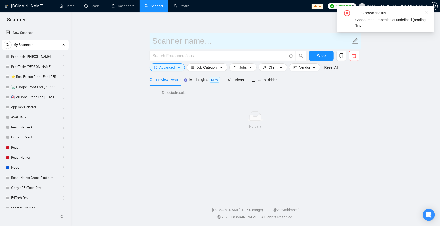
click at [215, 41] on input "text" at bounding box center [251, 41] width 199 height 13
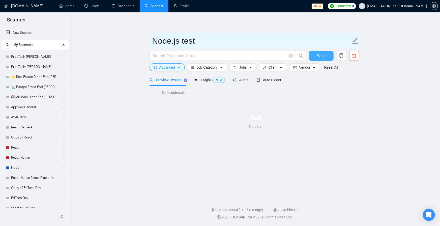
type input "Node.js test"
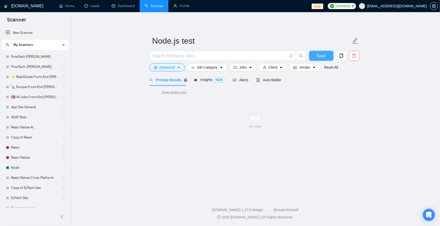
click at [323, 57] on span "Save" at bounding box center [320, 56] width 9 height 6
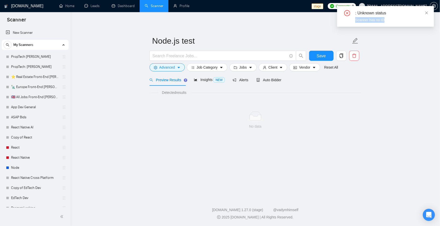
drag, startPoint x: 387, startPoint y: 19, endPoint x: 347, endPoint y: 19, distance: 40.3
click at [328, 19] on div ": Unknown status Scanner has no ID" at bounding box center [385, 16] width 85 height 13
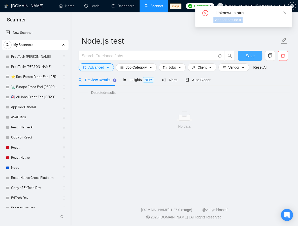
click at [250, 55] on span "Save" at bounding box center [249, 56] width 9 height 6
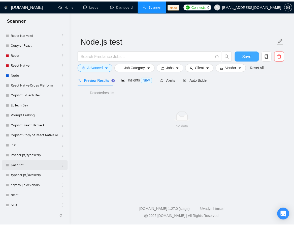
scroll to position [116, 0]
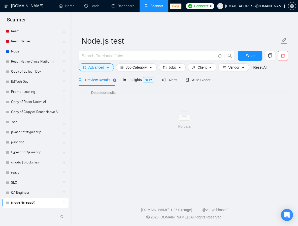
click at [25, 204] on link "(node*)(react*)" at bounding box center [35, 203] width 48 height 10
click at [292, 4] on icon "setting" at bounding box center [292, 6] width 4 height 4
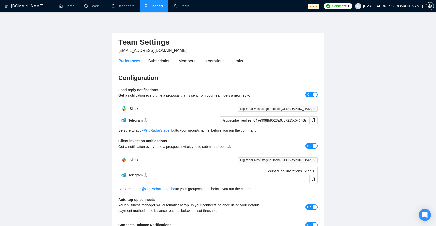
click at [154, 5] on link "Scanner" at bounding box center [154, 6] width 19 height 4
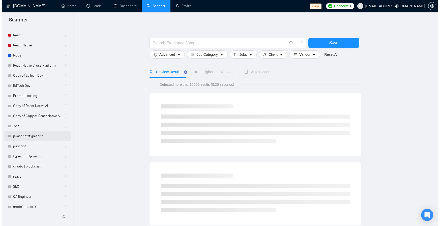
scroll to position [116, 0]
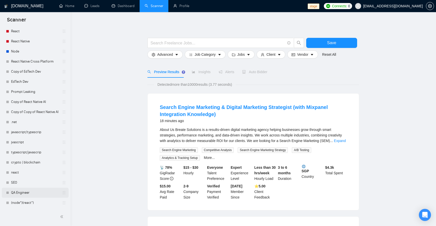
click at [24, 191] on link "QA Engineer" at bounding box center [35, 192] width 48 height 10
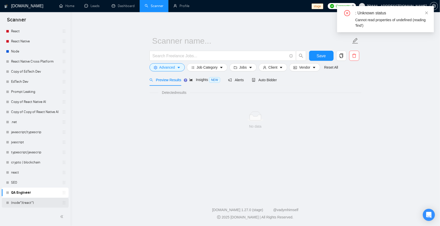
click at [24, 204] on link "(node*)(react*)" at bounding box center [35, 203] width 48 height 10
click at [328, 12] on icon "close" at bounding box center [426, 12] width 3 height 3
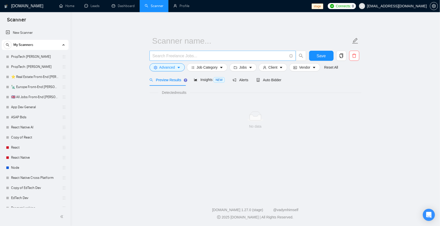
click at [174, 56] on input "text" at bounding box center [219, 56] width 135 height 6
type input "(node*)(react*)"
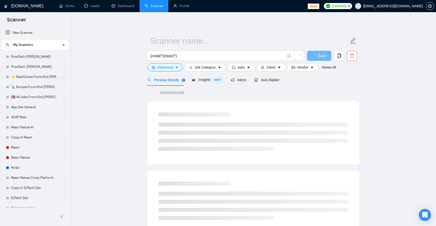
click at [123, 62] on main "(node*)(react*) Save Advanced Job Category Jobs Client Vendor Reset All Preview…" at bounding box center [253, 230] width 349 height 420
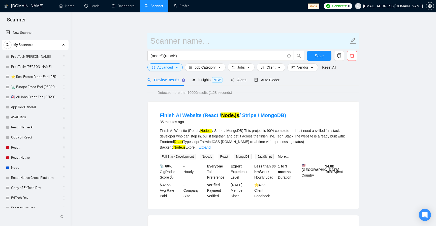
click at [168, 40] on input "text" at bounding box center [249, 41] width 199 height 13
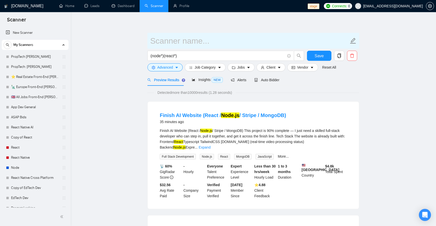
click at [161, 43] on input "text" at bounding box center [249, 41] width 199 height 13
type input "QA Automation Engineer 2"
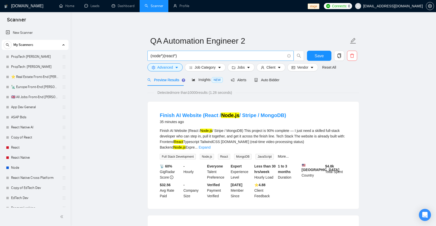
click at [164, 55] on input "(node*)(react*)" at bounding box center [217, 56] width 135 height 6
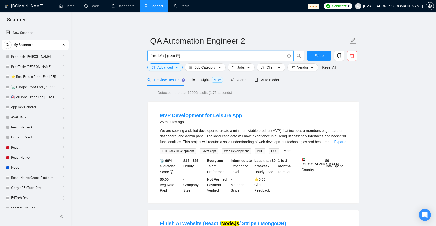
click at [280, 56] on input "(node*) | (react*)" at bounding box center [217, 56] width 135 height 6
type input "(node*) | (react*)"
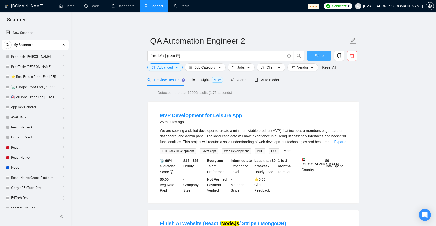
click at [314, 55] on button "Save" at bounding box center [319, 56] width 24 height 10
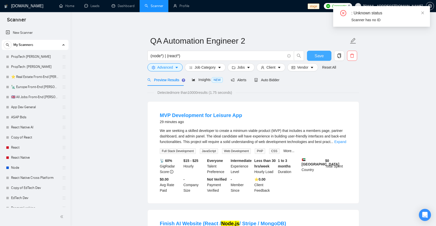
click at [314, 55] on button "Save" at bounding box center [319, 56] width 24 height 10
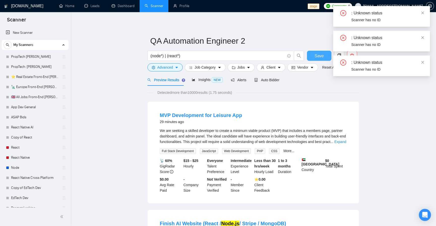
click at [314, 55] on button "Save" at bounding box center [319, 56] width 24 height 10
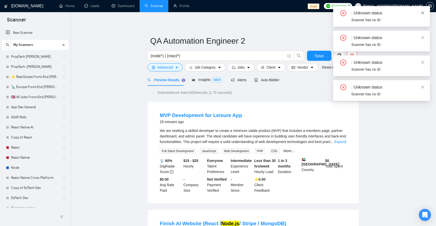
click at [328, 11] on icon "close" at bounding box center [423, 13] width 4 height 4
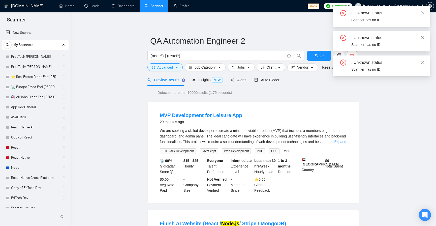
click at [328, 14] on icon "close" at bounding box center [423, 13] width 4 height 4
click at [328, 14] on div ": Unknown status Scanner has no ID : Unknown status Scanner has no ID : Unknown…" at bounding box center [381, 41] width 97 height 70
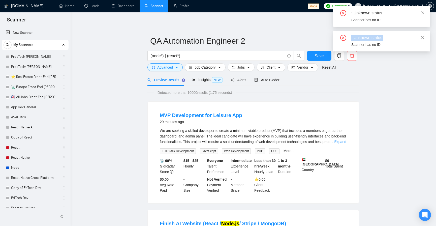
click at [328, 14] on icon "close" at bounding box center [423, 13] width 4 height 4
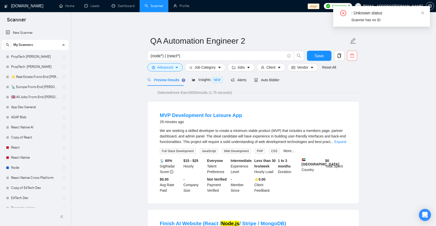
click at [328, 14] on icon "close" at bounding box center [423, 13] width 4 height 4
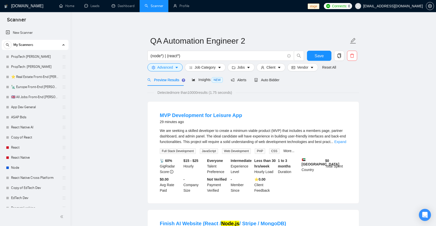
click at [328, 6] on span "[EMAIL_ADDRESS][DOMAIN_NAME]" at bounding box center [393, 6] width 60 height 0
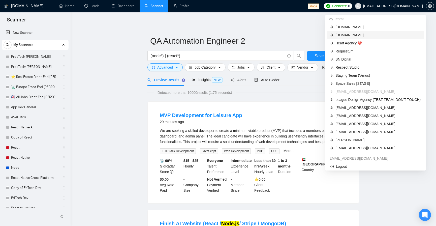
click at [328, 36] on span "[DOMAIN_NAME]" at bounding box center [377, 35] width 85 height 6
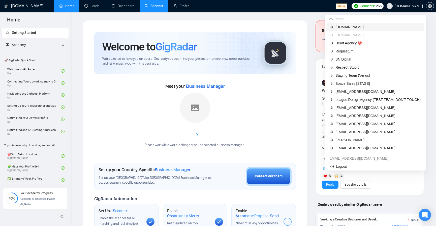
click at [328, 28] on span "[DOMAIN_NAME]" at bounding box center [377, 27] width 85 height 6
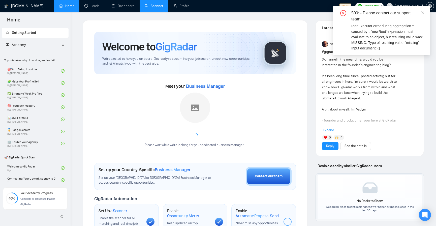
click at [328, 12] on div "500: - Please contact our support team. PlanExecutor error during aggregation :…" at bounding box center [381, 30] width 97 height 49
click at [328, 12] on icon "close" at bounding box center [422, 12] width 3 height 3
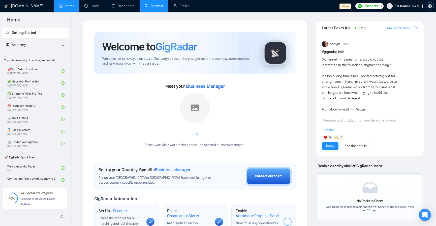
click at [328, 6] on icon "setting" at bounding box center [430, 6] width 4 height 4
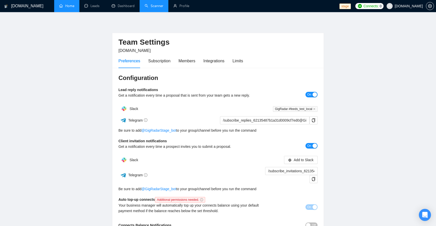
click at [67, 8] on link "Home" at bounding box center [66, 6] width 15 height 4
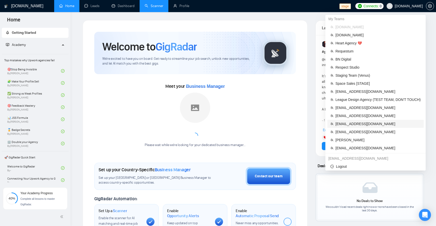
click at [328, 123] on span "[EMAIL_ADDRESS][DOMAIN_NAME]" at bounding box center [377, 124] width 85 height 6
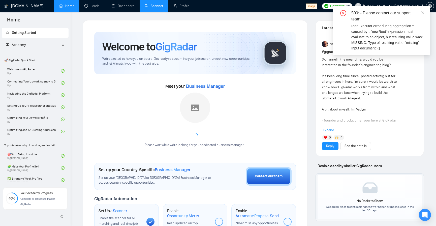
click at [145, 7] on link "Scanner" at bounding box center [154, 6] width 19 height 4
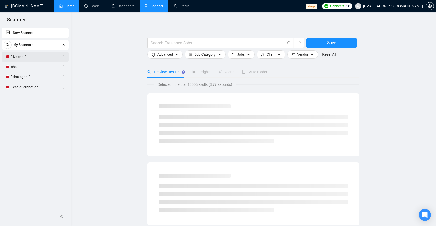
click at [22, 53] on link ""live chat"" at bounding box center [35, 57] width 48 height 10
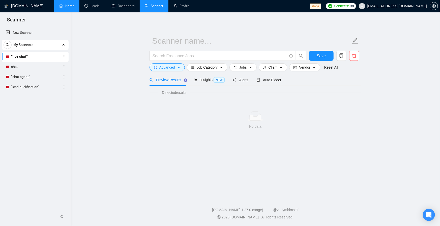
click at [59, 7] on link "Home" at bounding box center [66, 6] width 15 height 4
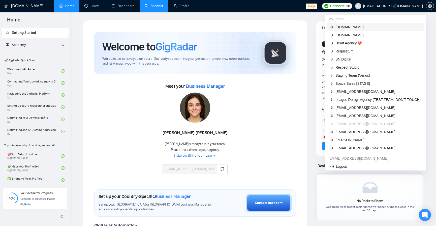
click at [328, 29] on span "[DOMAIN_NAME]" at bounding box center [377, 27] width 85 height 6
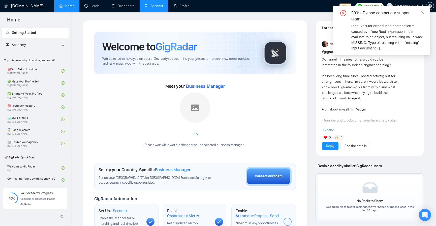
click at [328, 13] on icon "close" at bounding box center [423, 13] width 4 height 4
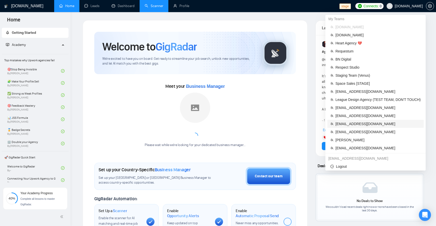
click at [328, 124] on span "[EMAIL_ADDRESS][DOMAIN_NAME]" at bounding box center [377, 124] width 85 height 6
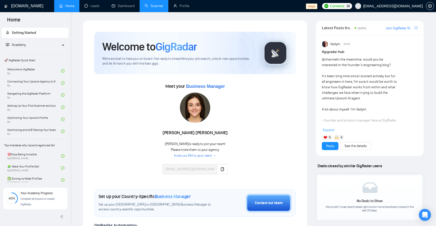
click at [300, 23] on div "Welcome to GigRadar We're excited to have you on board. Get ready to streamline…" at bounding box center [195, 201] width 225 height 363
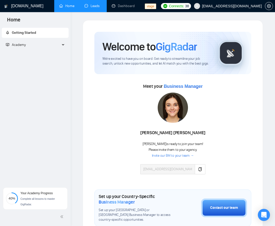
click at [98, 7] on link "Leads" at bounding box center [92, 6] width 17 height 4
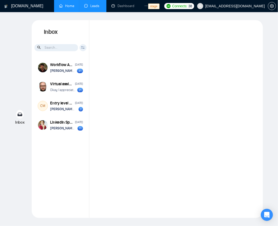
click at [67, 8] on link "Home" at bounding box center [66, 6] width 15 height 4
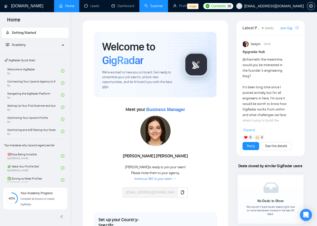
click at [158, 8] on link "Scanner" at bounding box center [154, 6] width 19 height 4
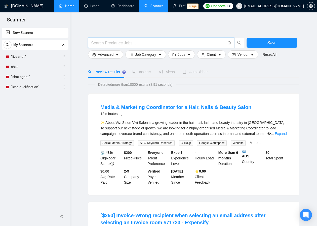
click at [178, 43] on input "text" at bounding box center [158, 43] width 135 height 6
type input "(node*)(react*)"
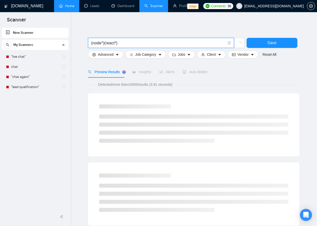
click at [144, 42] on input "(node*)(react*)" at bounding box center [158, 43] width 135 height 6
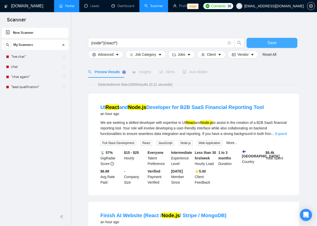
click at [264, 42] on button "Save" at bounding box center [272, 43] width 51 height 10
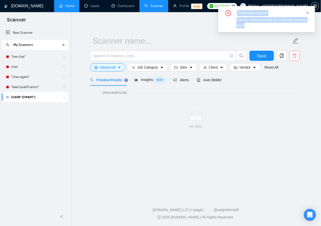
drag, startPoint x: 238, startPoint y: 12, endPoint x: 269, endPoint y: 27, distance: 34.3
click at [269, 27] on div ": Unknown status Cannot read properties of undefined (reading 'find')" at bounding box center [267, 19] width 85 height 18
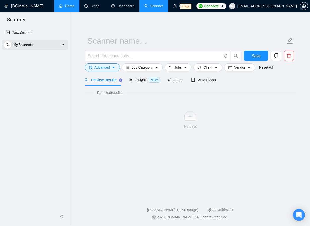
click at [36, 46] on div "My Scanners" at bounding box center [35, 45] width 63 height 10
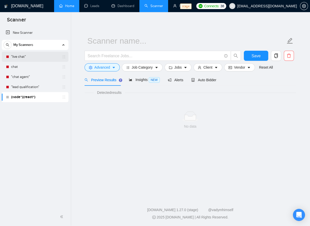
click at [29, 59] on link ""live chat"" at bounding box center [35, 57] width 48 height 10
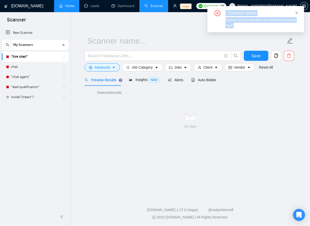
drag, startPoint x: 236, startPoint y: 23, endPoint x: 223, endPoint y: 14, distance: 15.9
click at [223, 14] on div ": Unknown status Cannot read properties of undefined (reading 'find')" at bounding box center [256, 19] width 85 height 18
click at [33, 67] on link "chat" at bounding box center [35, 67] width 48 height 10
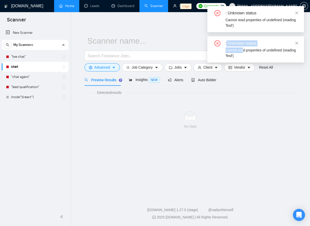
drag, startPoint x: 244, startPoint y: 52, endPoint x: 227, endPoint y: 45, distance: 18.2
click at [227, 45] on div ": Unknown status Cannot read properties of undefined (reading 'find')" at bounding box center [256, 49] width 85 height 18
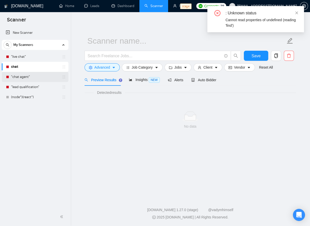
click at [19, 79] on link ""chat agent"" at bounding box center [35, 77] width 48 height 10
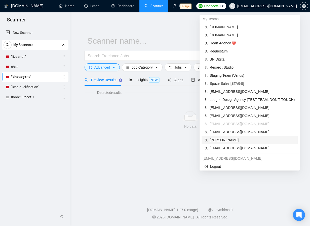
click at [229, 141] on span "[PERSON_NAME]" at bounding box center [252, 140] width 85 height 6
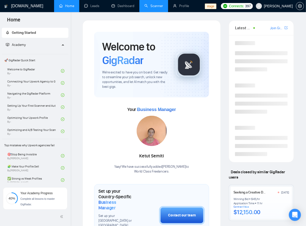
click at [152, 8] on link "Scanner" at bounding box center [154, 6] width 19 height 4
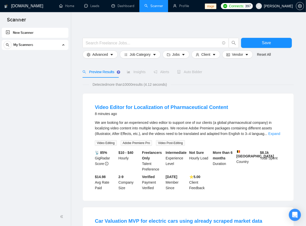
click at [57, 48] on div "My Scanners" at bounding box center [35, 45] width 63 height 10
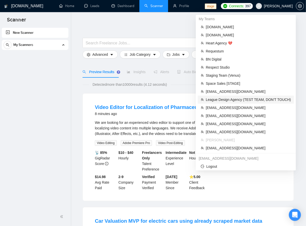
click at [265, 99] on span "League Design Agency (TEST TEAM, DON'T TOUCH)" at bounding box center [248, 100] width 85 height 6
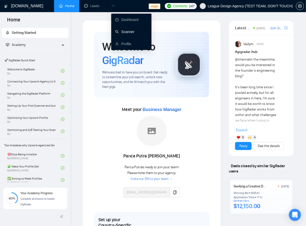
click at [130, 33] on link "Scanner" at bounding box center [124, 32] width 19 height 4
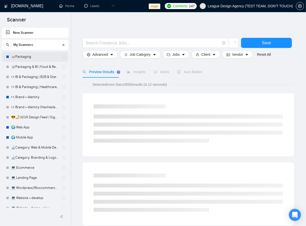
click at [27, 56] on link "🥡Packaging" at bounding box center [35, 57] width 48 height 10
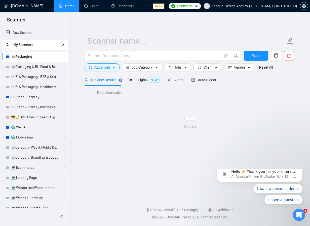
click at [65, 8] on link "Home" at bounding box center [66, 6] width 15 height 4
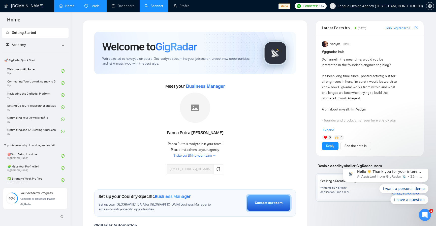
click at [102, 8] on link "Leads" at bounding box center [92, 6] width 17 height 4
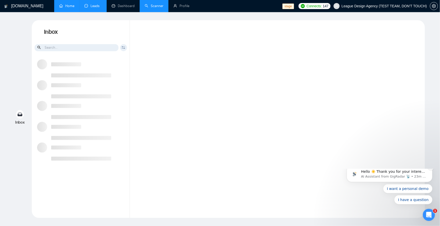
click at [310, 167] on icon "Dismiss notification" at bounding box center [430, 167] width 2 height 2
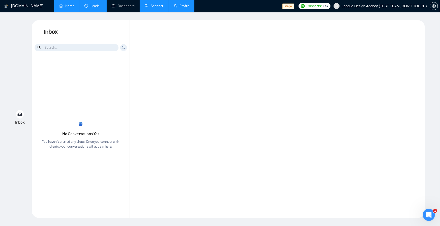
click at [177, 8] on link "Profile" at bounding box center [181, 6] width 16 height 4
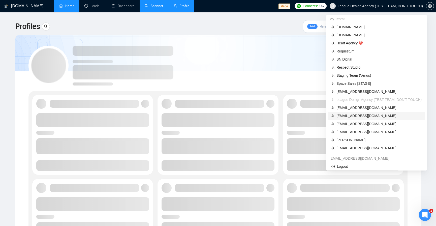
click at [310, 113] on span "[EMAIL_ADDRESS][DOMAIN_NAME]" at bounding box center [378, 116] width 85 height 6
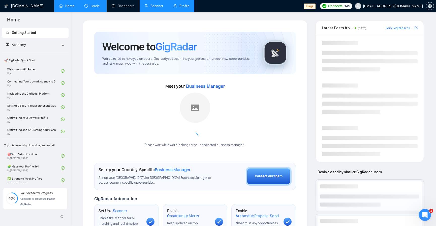
click at [101, 5] on link "Leads" at bounding box center [92, 6] width 17 height 4
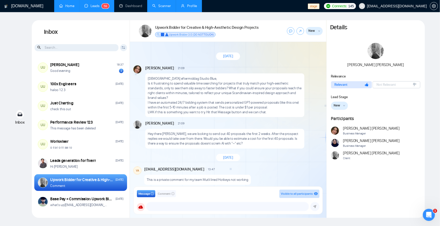
scroll to position [298, 0]
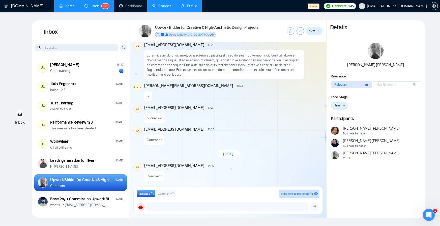
click at [167, 6] on link "Scanner" at bounding box center [161, 6] width 19 height 4
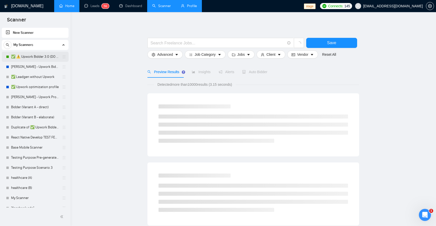
click at [34, 60] on link "✅ ⚠️ Upwork Bidder 3.0 (DO NOT TOUCH)" at bounding box center [35, 57] width 48 height 10
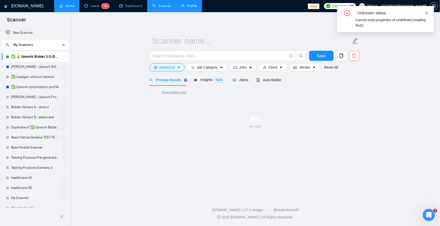
click at [310, 14] on icon "close" at bounding box center [427, 13] width 4 height 4
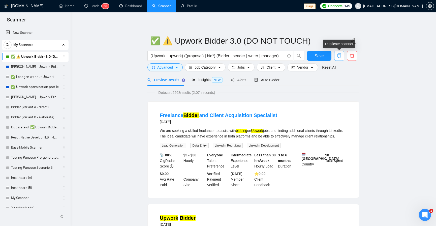
click at [339, 57] on icon "copy" at bounding box center [339, 55] width 5 height 5
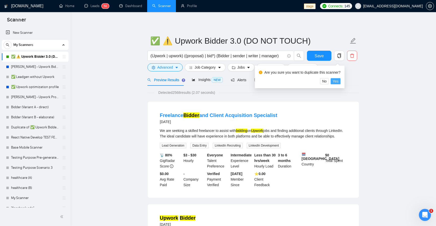
click at [333, 80] on span "Yes" at bounding box center [336, 81] width 6 height 6
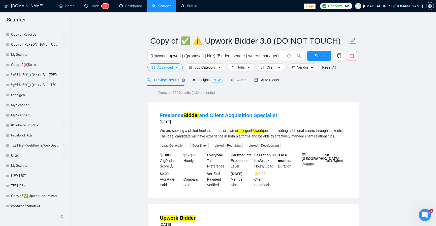
scroll to position [580, 0]
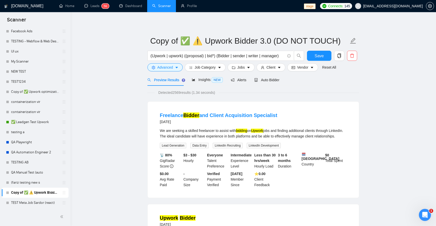
click at [41, 193] on link "Copy of ✅ ⚠️ Upwork Bidder 3.0 (DO NOT TOUCH)" at bounding box center [35, 192] width 48 height 10
drag, startPoint x: 280, startPoint y: 56, endPoint x: 216, endPoint y: 55, distance: 64.0
click at [216, 55] on input "(Upwork | upwork) ((proposal) | bid*) (Bidder | sender | writer | manager)" at bounding box center [217, 56] width 135 height 6
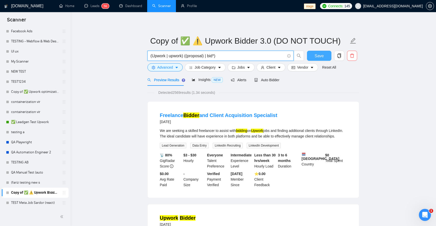
type input "(Upwork | upwork) ((proposal) | bid*)"
click at [319, 54] on span "Save" at bounding box center [318, 56] width 9 height 6
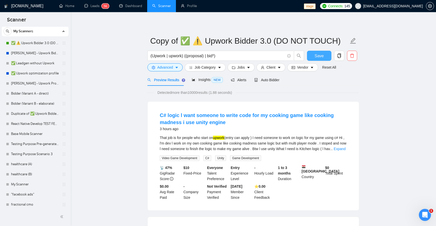
scroll to position [0, 0]
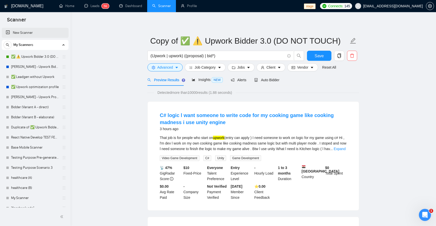
click at [28, 34] on link "New Scanner" at bounding box center [35, 33] width 59 height 10
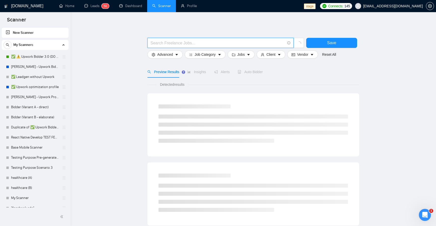
click at [192, 43] on input "text" at bounding box center [217, 43] width 135 height 6
type input "(node*)(react*)"
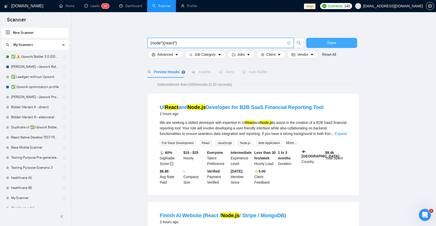
click at [332, 43] on span "Save" at bounding box center [331, 43] width 9 height 6
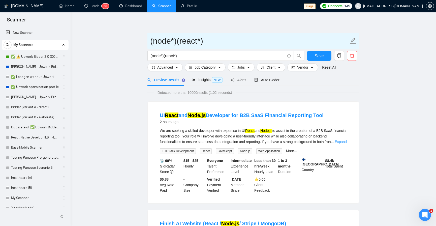
click at [150, 40] on input "(node*)(react*)" at bounding box center [249, 41] width 199 height 13
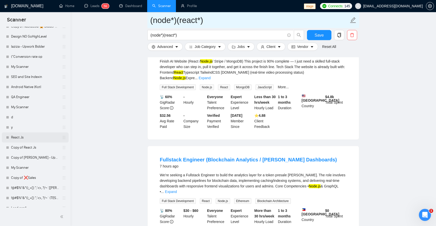
scroll to position [590, 0]
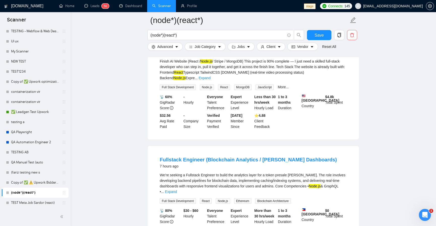
click at [41, 190] on link "(node*)(react*)" at bounding box center [35, 192] width 48 height 10
click at [317, 36] on span "Save" at bounding box center [318, 35] width 9 height 6
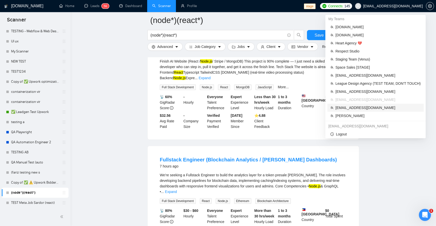
click at [358, 107] on span "[EMAIL_ADDRESS][DOMAIN_NAME]" at bounding box center [377, 108] width 85 height 6
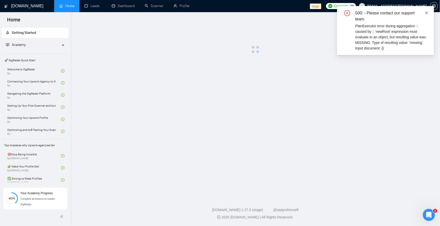
click at [428, 12] on icon "close" at bounding box center [427, 13] width 4 height 4
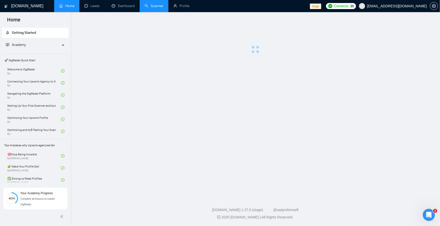
click at [153, 7] on link "Scanner" at bounding box center [154, 6] width 19 height 4
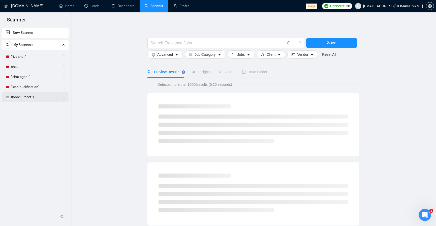
click at [24, 97] on link "(node*)(react*)" at bounding box center [35, 97] width 48 height 10
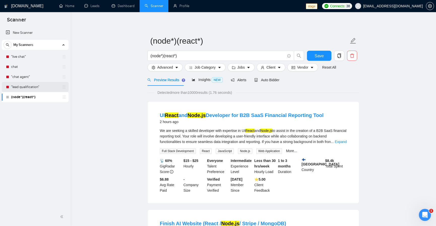
click at [31, 84] on link ""lead qualification"" at bounding box center [35, 87] width 48 height 10
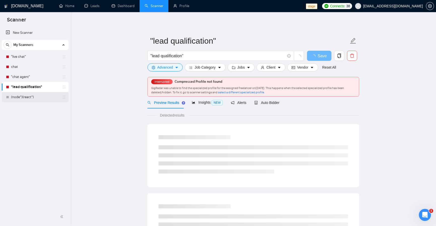
click at [30, 95] on link "(node*)(react*)" at bounding box center [35, 97] width 48 height 10
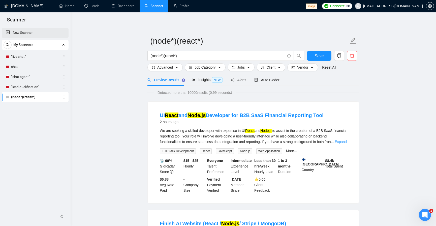
click at [36, 33] on link "New Scanner" at bounding box center [35, 33] width 59 height 10
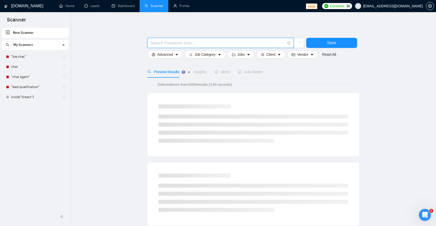
click at [176, 42] on input "text" at bounding box center [217, 43] width 135 height 6
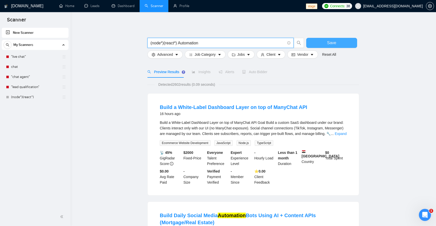
type input "(node*)(react*) Automation"
click at [334, 41] on span "Save" at bounding box center [331, 43] width 9 height 6
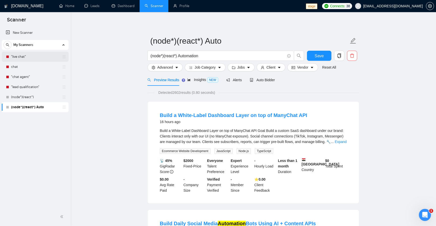
click at [30, 56] on link ""live chat"" at bounding box center [35, 57] width 48 height 10
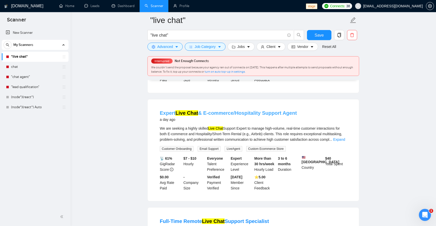
scroll to position [255, 0]
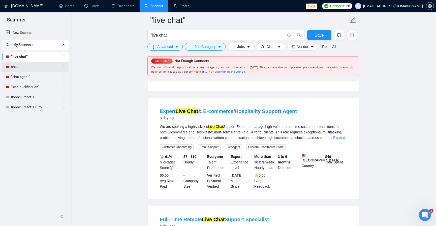
click at [42, 68] on link "chat" at bounding box center [35, 67] width 48 height 10
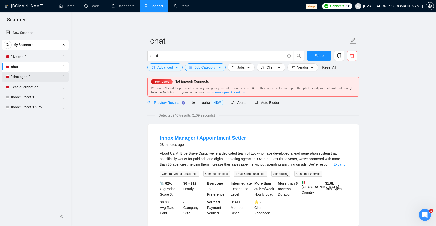
click at [25, 81] on link ""chat agent"" at bounding box center [35, 77] width 48 height 10
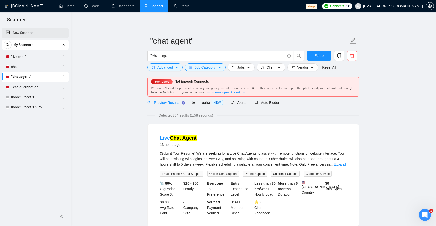
click at [36, 34] on link "New Scanner" at bounding box center [35, 33] width 59 height 10
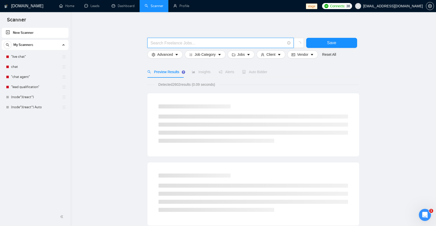
click at [165, 44] on input "text" at bounding box center [217, 43] width 135 height 6
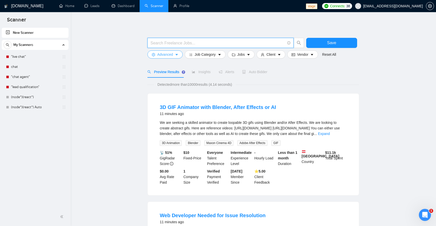
type input "QA Playwright"
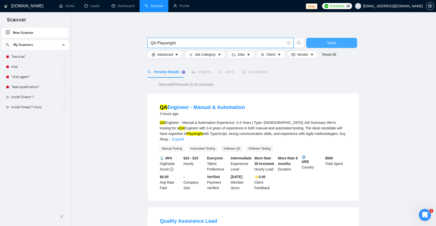
click at [347, 40] on button "Save" at bounding box center [331, 43] width 51 height 10
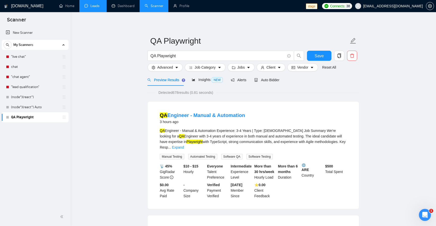
click at [95, 4] on link "Leads" at bounding box center [92, 6] width 17 height 4
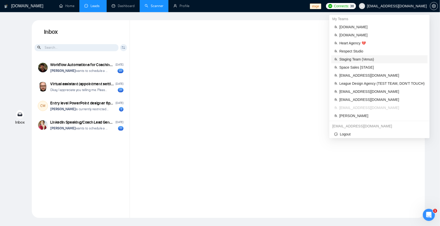
click at [369, 60] on span "Staging Team (Venus)" at bounding box center [381, 59] width 85 height 6
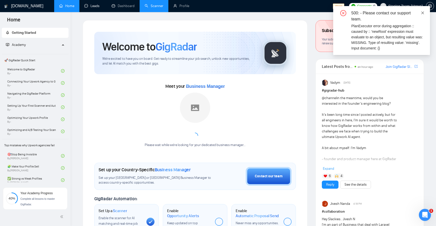
click at [423, 11] on icon "close" at bounding box center [423, 13] width 4 height 4
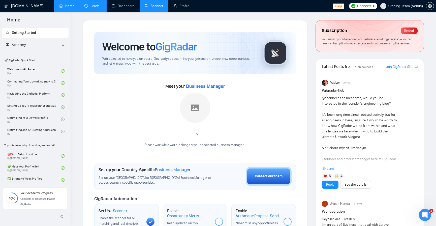
click at [85, 5] on link "Leads" at bounding box center [92, 6] width 17 height 4
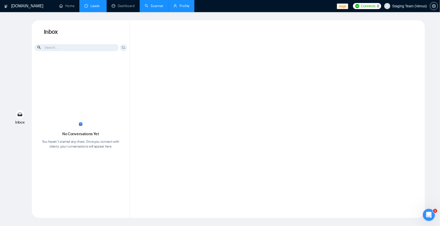
click at [181, 4] on link "Profile" at bounding box center [181, 6] width 16 height 4
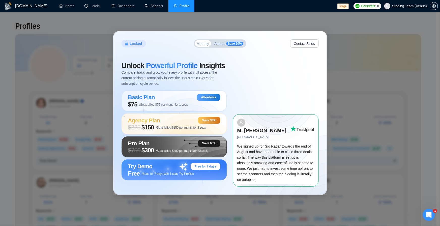
click at [228, 47] on button "Annual Save 20%" at bounding box center [228, 43] width 33 height 6
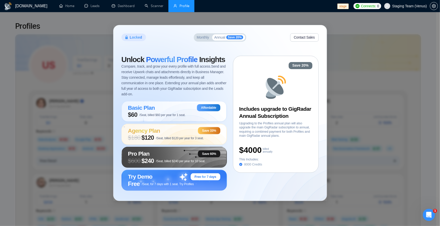
click at [204, 38] on span "Monthly" at bounding box center [203, 38] width 12 height 4
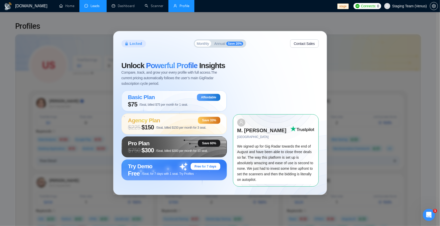
click at [93, 6] on link "Leads" at bounding box center [92, 6] width 17 height 4
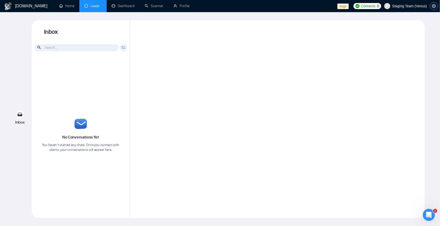
click at [433, 5] on icon "setting" at bounding box center [434, 6] width 4 height 4
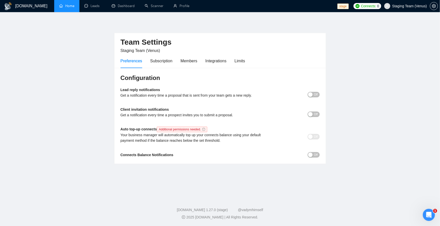
click at [68, 6] on link "Home" at bounding box center [66, 6] width 15 height 4
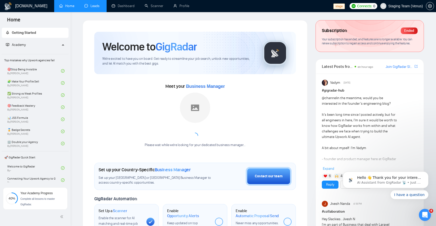
click at [96, 8] on link "Leads" at bounding box center [92, 6] width 17 height 4
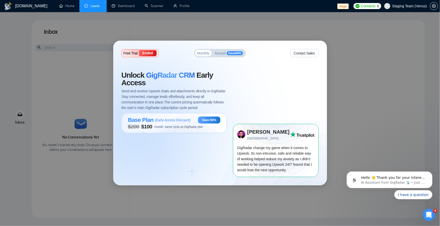
click at [229, 55] on span "Save 60 %" at bounding box center [235, 53] width 16 height 4
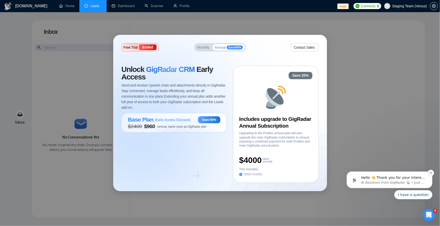
click at [431, 172] on icon "Dismiss notification" at bounding box center [430, 173] width 2 height 2
click at [431, 173] on icon "Dismiss notification" at bounding box center [430, 172] width 3 height 3
click at [431, 174] on icon "Dismiss notification" at bounding box center [430, 172] width 3 height 3
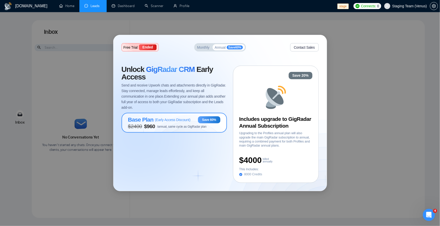
click at [191, 123] on div "Base Plan ( Early Access Discount ) Save 60%" at bounding box center [174, 119] width 92 height 7
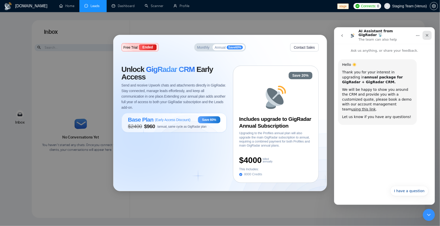
click at [425, 33] on icon "Close" at bounding box center [427, 35] width 4 height 4
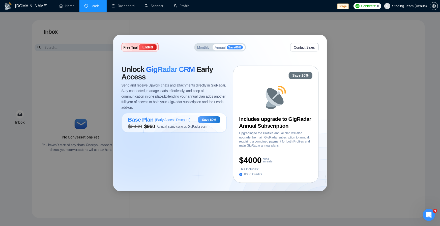
click at [368, 98] on div "Free Trial Ended Monthly Annual Save 60 % Contact Sales Unlock GigRadar CRM Ear…" at bounding box center [220, 113] width 440 height 226
click at [202, 51] on div "Monthly Annual Save 60 %" at bounding box center [220, 47] width 52 height 8
click at [202, 50] on button "Monthly" at bounding box center [203, 47] width 16 height 6
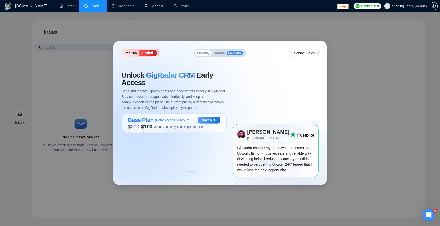
click at [232, 55] on button "Annual Save 60 %" at bounding box center [229, 53] width 32 height 6
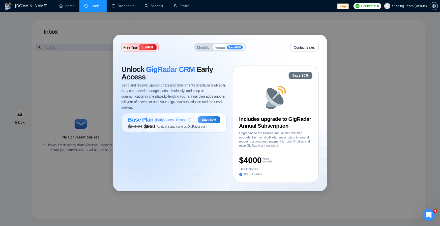
click at [299, 50] on button "Contact Sales" at bounding box center [304, 47] width 28 height 8
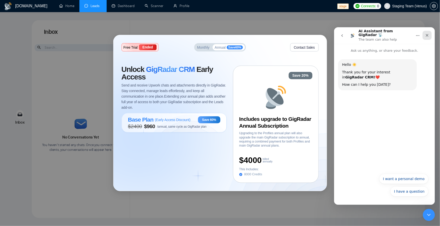
click at [425, 35] on icon "Close" at bounding box center [427, 35] width 4 height 4
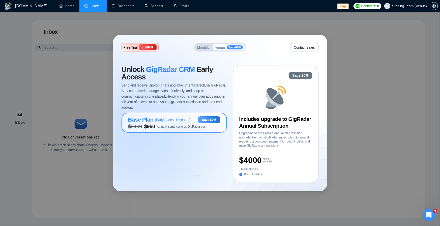
click at [197, 123] on div "Base Plan ( Early Access Discount ) Save 60%" at bounding box center [174, 119] width 92 height 7
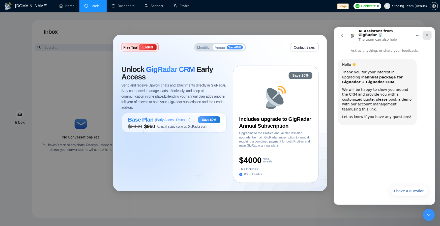
drag, startPoint x: 425, startPoint y: 34, endPoint x: 758, endPoint y: 62, distance: 334.3
click at [425, 34] on icon "Close" at bounding box center [427, 35] width 4 height 4
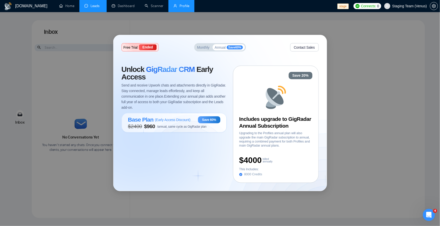
click at [180, 5] on link "Profile" at bounding box center [181, 6] width 16 height 4
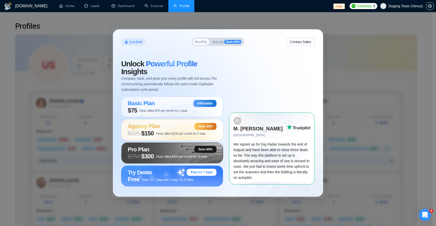
click at [227, 14] on div "Locked Monthly Annual Save 20% Contact Sales Unlock Powerful Profile Insights C…" at bounding box center [218, 113] width 436 height 226
click at [98, 8] on link "Leads" at bounding box center [92, 6] width 17 height 4
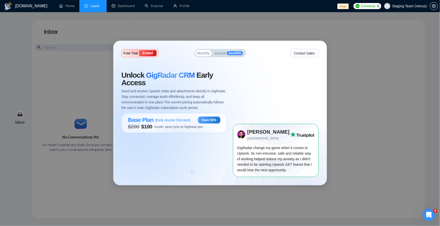
click at [227, 53] on span "Save 60 %" at bounding box center [235, 53] width 16 height 4
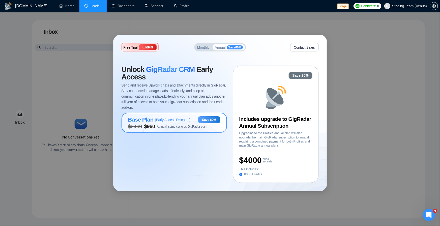
click at [182, 118] on span "( Early Access Discount )" at bounding box center [173, 120] width 36 height 4
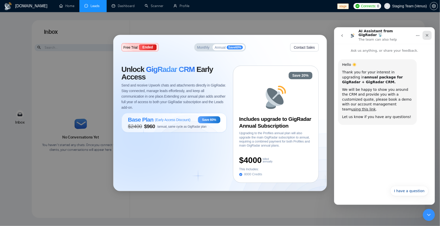
click at [428, 33] on icon "Close" at bounding box center [427, 35] width 4 height 4
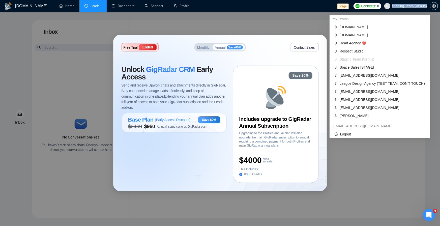
drag, startPoint x: 428, startPoint y: 8, endPoint x: 426, endPoint y: 6, distance: 2.9
click at [426, 6] on span "Staging Team (Venus)" at bounding box center [405, 6] width 49 height 16
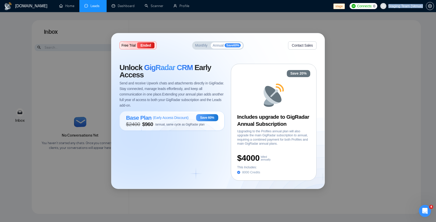
copy span "Staging Team (Venus)"
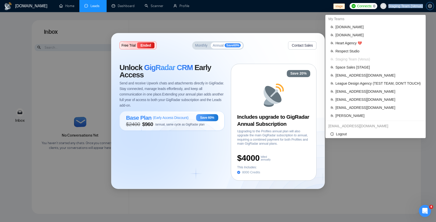
click at [429, 5] on div "Connects: 0 Staging Team (Venus)" at bounding box center [391, 6] width 84 height 12
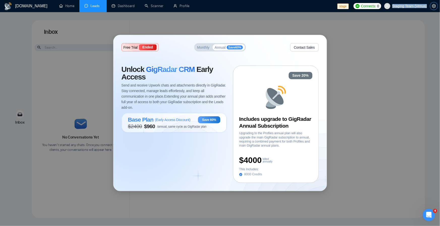
click at [429, 5] on div "Connects: 0 Staging Team (Venus)" at bounding box center [395, 6] width 84 height 12
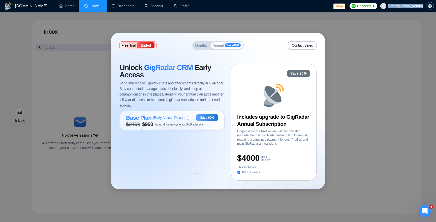
click at [429, 5] on div "Connects: 0 Staging Team (Venus)" at bounding box center [391, 6] width 84 height 12
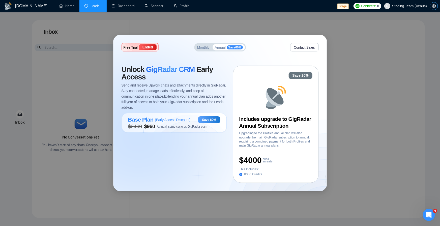
click at [429, 5] on span "Staging Team (Venus)" at bounding box center [405, 6] width 49 height 16
click at [435, 5] on icon "setting" at bounding box center [434, 6] width 4 height 4
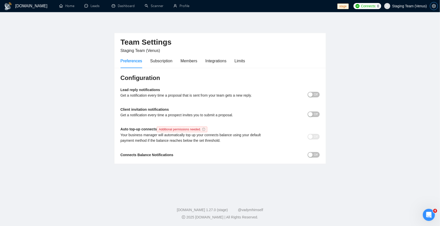
click at [430, 7] on span "setting" at bounding box center [434, 6] width 8 height 4
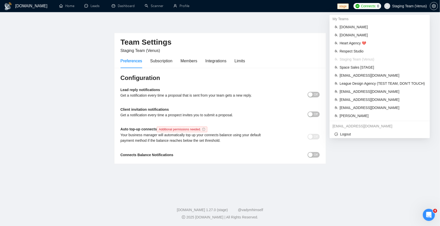
click at [412, 6] on span "Staging Team (Venus)" at bounding box center [409, 6] width 35 height 0
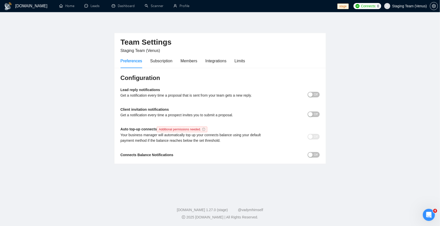
click at [407, 6] on span "Staging Team (Venus)" at bounding box center [409, 6] width 35 height 0
click at [65, 5] on link "Home" at bounding box center [66, 6] width 15 height 4
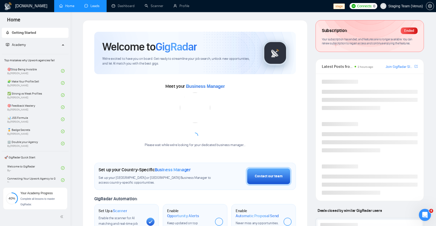
click at [98, 5] on link "Leads" at bounding box center [92, 6] width 17 height 4
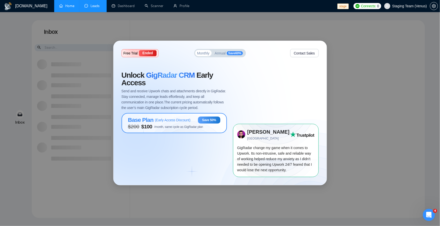
click at [183, 123] on span "$ 200 $ 100 /month, same cycle as GigRadar plan" at bounding box center [165, 126] width 75 height 6
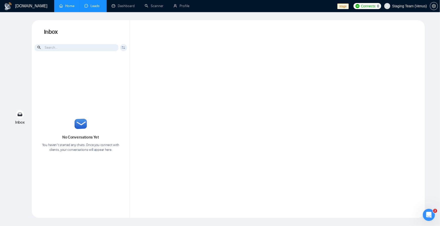
click at [71, 8] on link "Home" at bounding box center [66, 6] width 15 height 4
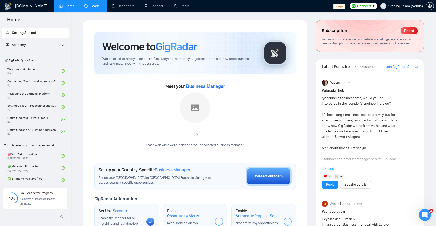
click at [94, 6] on link "Leads" at bounding box center [92, 6] width 17 height 4
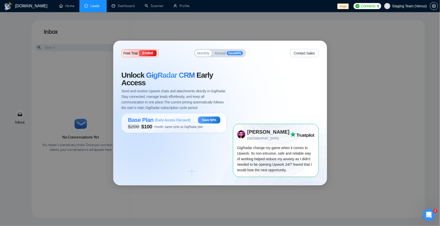
click at [150, 54] on div "Ended" at bounding box center [147, 53] width 17 height 6
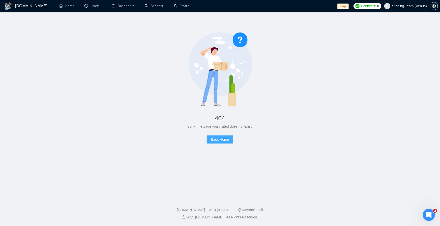
click at [221, 141] on span "Back Home" at bounding box center [220, 140] width 18 height 6
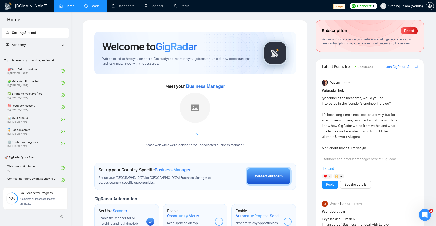
click at [95, 5] on link "Leads" at bounding box center [92, 6] width 17 height 4
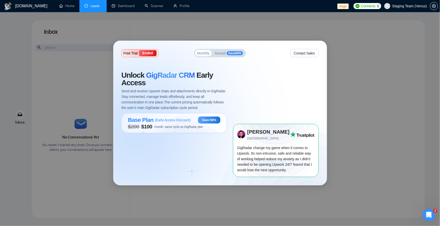
click at [140, 53] on div "Ended" at bounding box center [147, 53] width 17 height 6
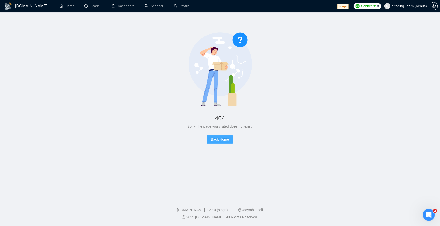
click at [215, 139] on span "Back Home" at bounding box center [220, 140] width 18 height 6
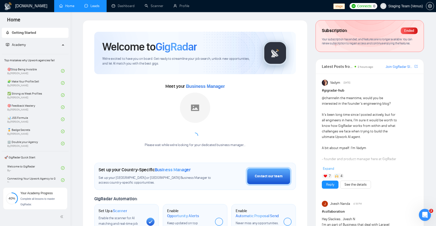
click at [99, 5] on link "Leads" at bounding box center [92, 6] width 17 height 4
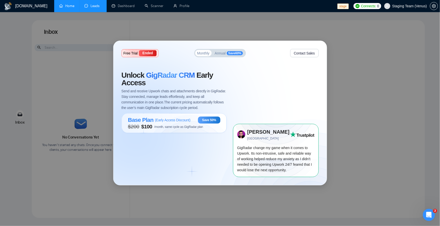
click at [59, 8] on link "Home" at bounding box center [66, 6] width 15 height 4
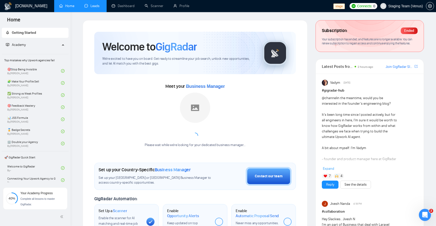
click at [86, 8] on link "Leads" at bounding box center [92, 6] width 17 height 4
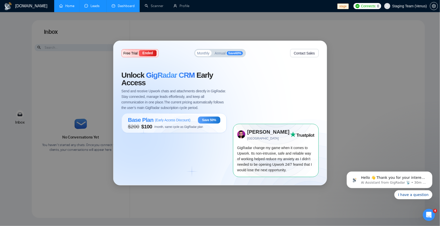
click at [123, 8] on link "Dashboard" at bounding box center [123, 6] width 23 height 4
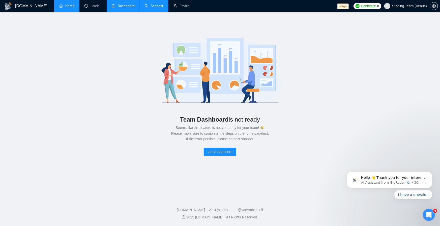
click at [157, 6] on link "Scanner" at bounding box center [154, 6] width 19 height 4
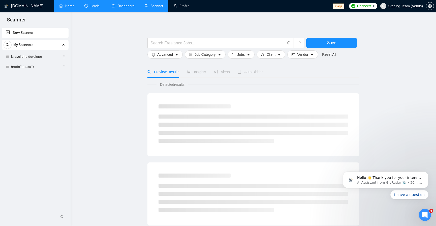
click at [98, 7] on link "Leads" at bounding box center [92, 6] width 17 height 4
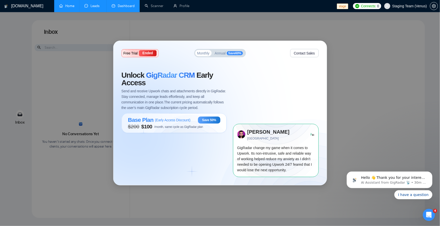
click at [222, 53] on span "Annual" at bounding box center [220, 53] width 11 height 4
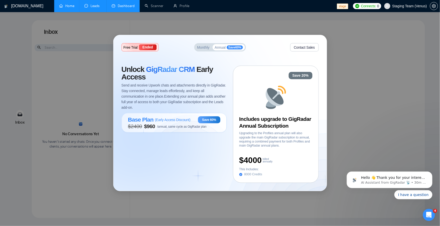
click at [304, 48] on button "Contact Sales" at bounding box center [304, 47] width 28 height 8
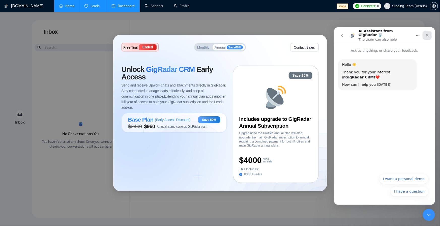
click at [429, 35] on div "Close" at bounding box center [426, 34] width 9 height 9
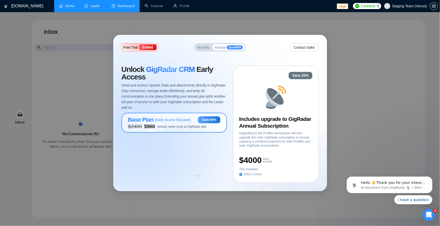
click at [179, 123] on span "$ 2400 $ 960 /annual, same cycle as GigRadar plan" at bounding box center [167, 126] width 78 height 6
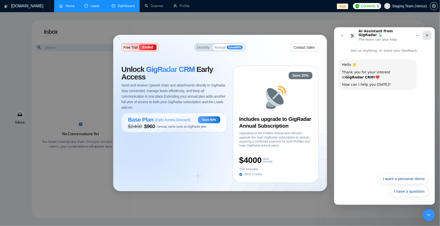
click at [428, 33] on icon "Close" at bounding box center [427, 35] width 4 height 4
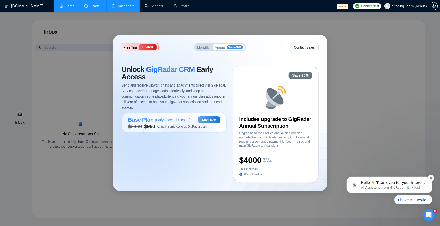
click at [428, 179] on button "Dismiss notification" at bounding box center [430, 177] width 7 height 7
click at [430, 178] on icon "Dismiss notification" at bounding box center [430, 177] width 3 height 3
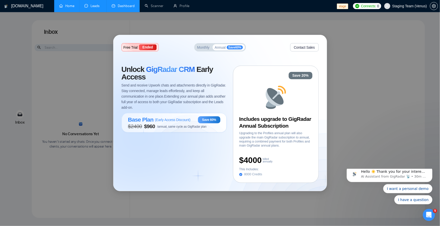
click at [140, 47] on div "Ended" at bounding box center [147, 47] width 17 height 6
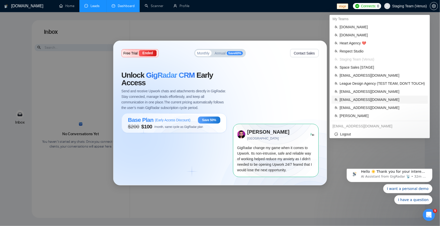
click at [381, 100] on span "[EMAIL_ADDRESS][DOMAIN_NAME]" at bounding box center [381, 100] width 85 height 6
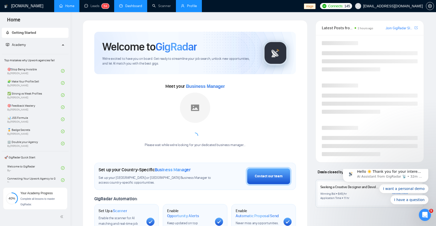
click at [186, 6] on link "Profile" at bounding box center [189, 6] width 16 height 4
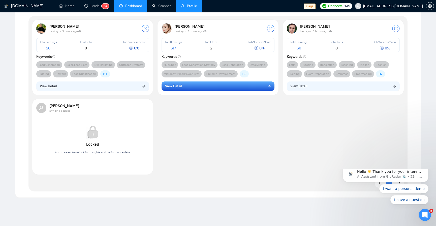
scroll to position [91, 0]
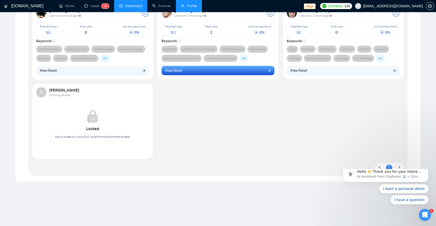
click at [217, 71] on button "View Detail" at bounding box center [218, 71] width 113 height 10
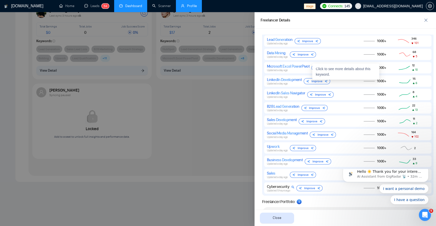
scroll to position [534, 0]
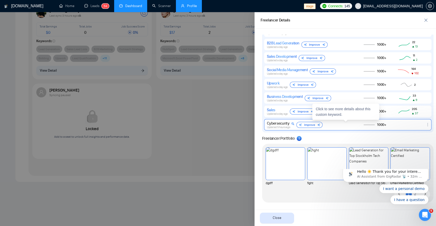
click at [426, 126] on icon "ellipsis" at bounding box center [428, 124] width 4 height 4
click at [418, 118] on button "Delete" at bounding box center [417, 117] width 21 height 6
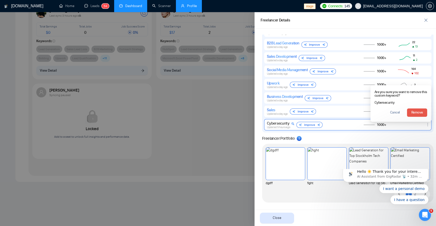
click at [417, 114] on span "Remove" at bounding box center [417, 113] width 12 height 6
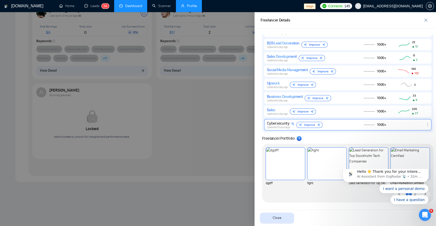
click at [426, 125] on icon "ellipsis" at bounding box center [428, 124] width 4 height 4
click at [415, 117] on button "Delete" at bounding box center [417, 117] width 21 height 6
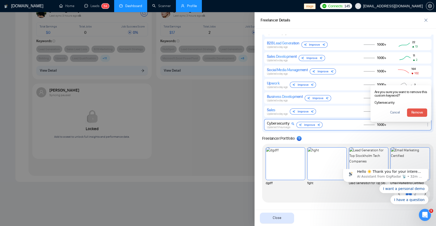
click at [414, 112] on span "Remove" at bounding box center [417, 113] width 12 height 6
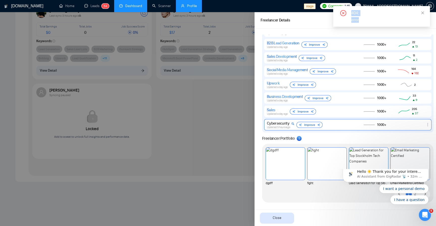
drag, startPoint x: 363, startPoint y: 20, endPoint x: 364, endPoint y: 23, distance: 3.1
click at [344, 11] on div "404: error" at bounding box center [381, 16] width 85 height 13
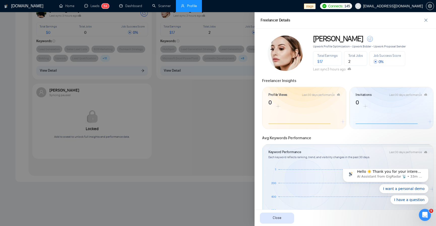
scroll to position [534, 0]
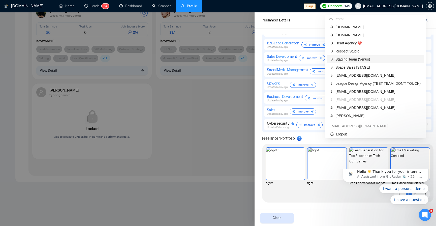
click at [366, 56] on li "Staging Team (Venus)" at bounding box center [375, 59] width 96 height 8
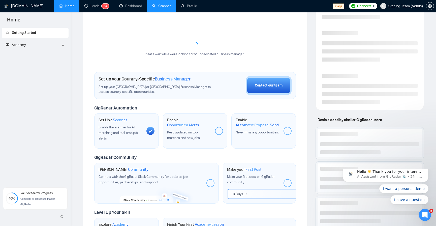
scroll to position [74, 0]
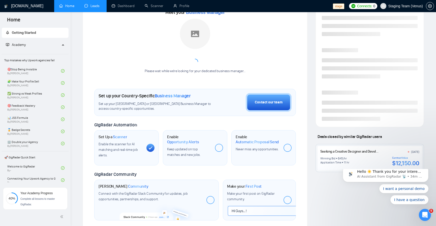
click at [93, 8] on link "Leads" at bounding box center [92, 6] width 17 height 4
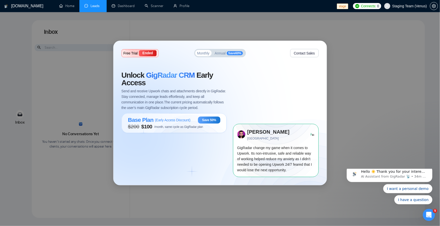
click at [313, 55] on button "Contact Sales" at bounding box center [304, 53] width 28 height 8
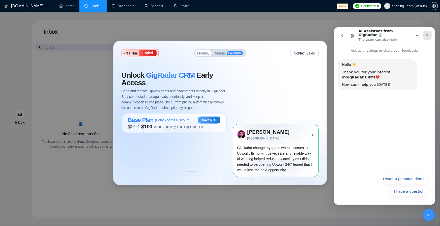
click at [427, 34] on icon "Close" at bounding box center [427, 35] width 4 height 4
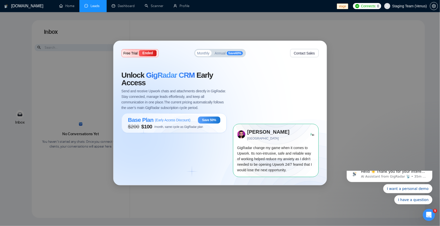
click at [431, 168] on icon "Dismiss notification" at bounding box center [430, 166] width 3 height 3
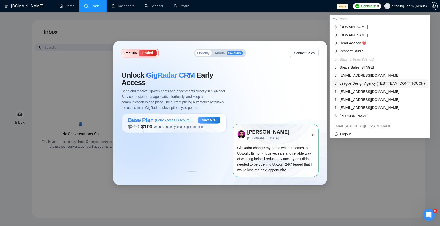
click at [379, 82] on span "League Design Agency (TEST TEAM, DON'T TOUCH)" at bounding box center [381, 84] width 85 height 6
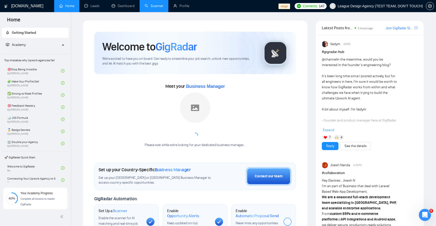
click at [161, 8] on link "Scanner" at bounding box center [154, 6] width 19 height 4
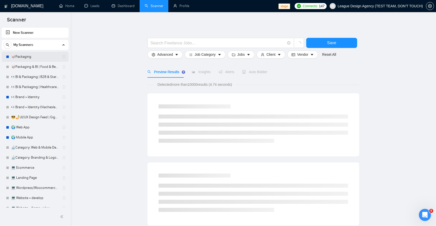
click at [32, 58] on link "🥡Packaging" at bounding box center [35, 57] width 48 height 10
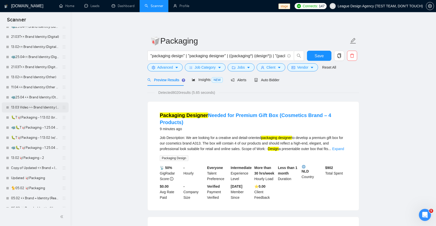
scroll to position [333, 0]
click at [24, 90] on link "11.04 👀Brand Identity (Other - Logo)" at bounding box center [35, 87] width 48 height 10
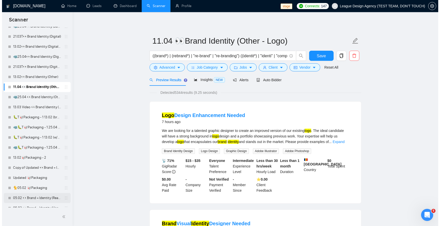
scroll to position [393, 0]
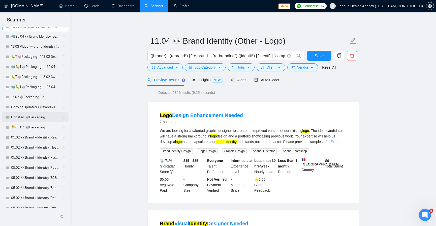
click at [36, 114] on link "Updated 🥡Packaging" at bounding box center [35, 117] width 48 height 10
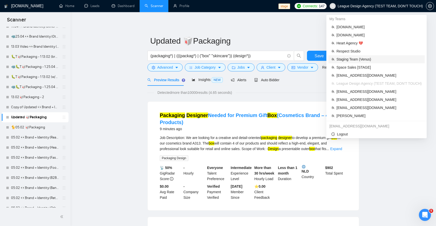
click at [365, 58] on span "Staging Team (Venus)" at bounding box center [378, 59] width 85 height 6
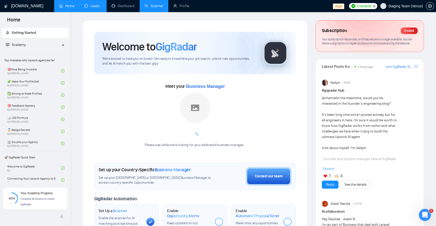
click at [93, 6] on link "Leads" at bounding box center [92, 6] width 17 height 4
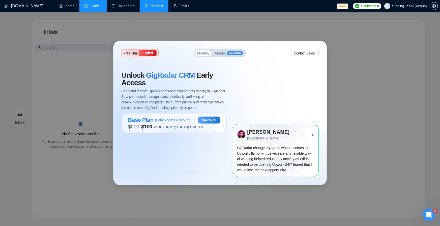
click at [148, 150] on div "Unlock GigRadar CRM Early Access Send and receive Upwork chats and attachments …" at bounding box center [176, 123] width 111 height 105
click at [148, 149] on div "Unlock GigRadar CRM Early Access Send and receive Upwork chats and attachments …" at bounding box center [176, 123] width 111 height 105
click at [155, 148] on div "Unlock GigRadar CRM Early Access Send and receive Upwork chats and attachments …" at bounding box center [176, 123] width 111 height 105
click at [190, 122] on span "( Early Access Discount )" at bounding box center [173, 120] width 36 height 4
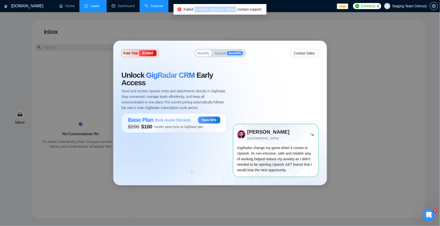
drag, startPoint x: 194, startPoint y: 10, endPoint x: 235, endPoint y: 9, distance: 41.6
click at [235, 9] on span "Failed to initiate checkout. Please contact support." at bounding box center [222, 9] width 79 height 4
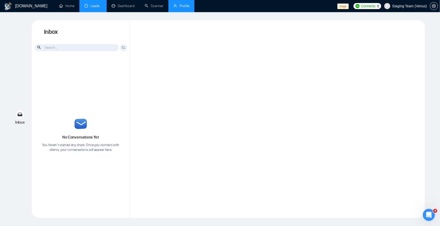
click at [184, 6] on link "Profile" at bounding box center [181, 6] width 16 height 4
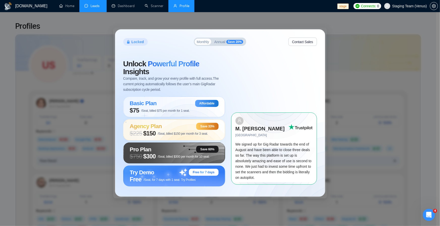
click at [90, 7] on link "Leads" at bounding box center [92, 6] width 17 height 4
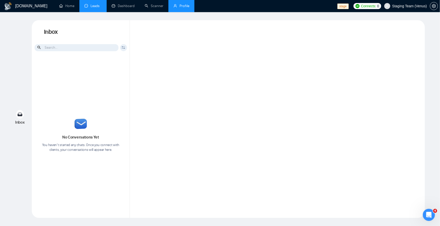
click at [183, 8] on link "Profile" at bounding box center [181, 6] width 16 height 4
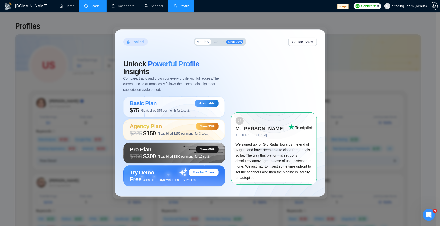
click at [97, 8] on link "Leads" at bounding box center [92, 6] width 17 height 4
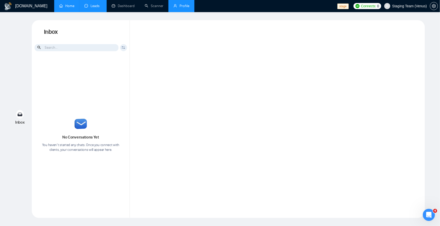
click at [67, 8] on link "Home" at bounding box center [66, 6] width 15 height 4
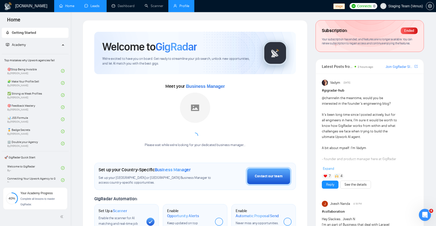
click at [98, 7] on link "Leads" at bounding box center [92, 6] width 17 height 4
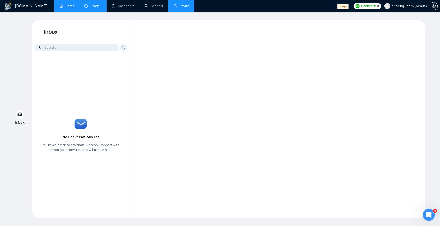
click at [200, 95] on div at bounding box center [277, 119] width 295 height 198
click at [227, 116] on div at bounding box center [277, 119] width 295 height 198
